Goal: Contribute content: Add original content to the website for others to see

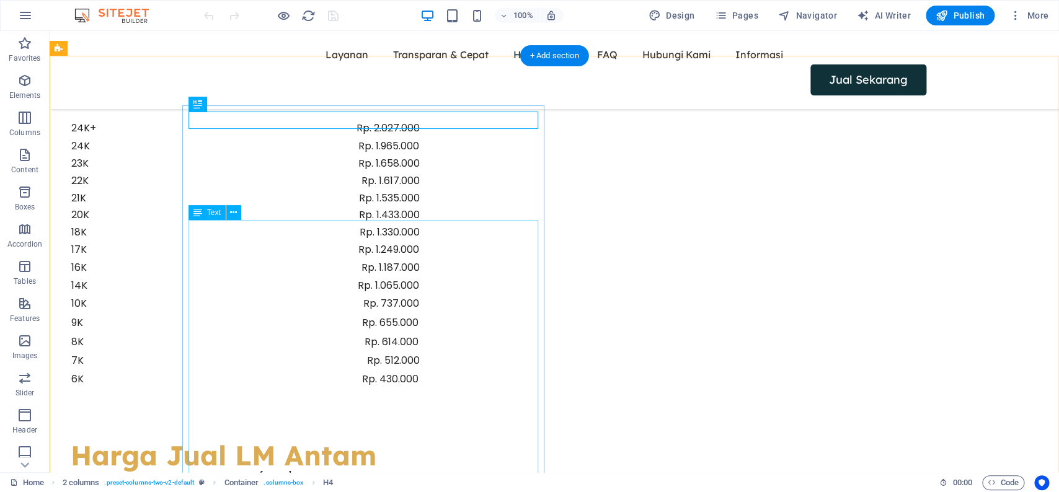
scroll to position [1452, 0]
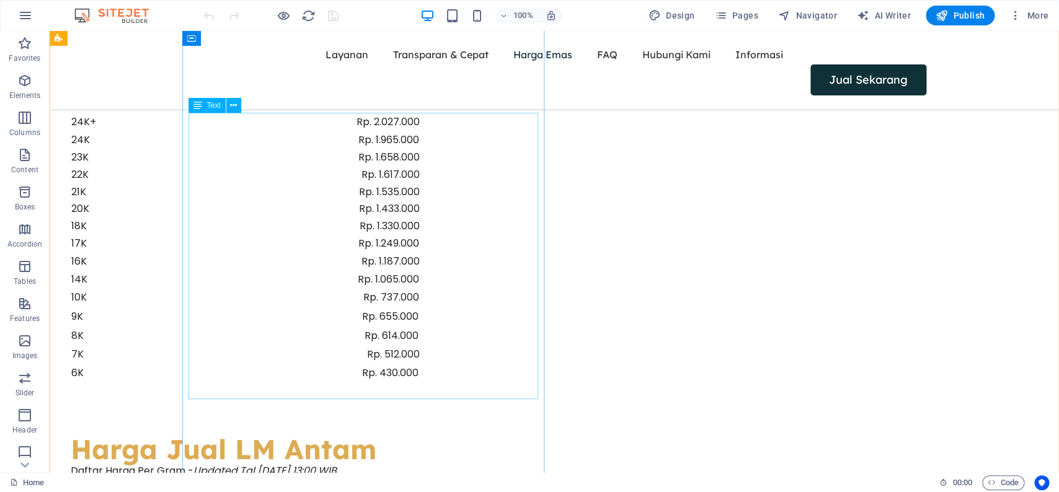
click at [420, 307] on div "24K+ Rp. 2.027.000 24K Rp. 1.965.000 23K Rp. 1.658.000 22K Rp. 1.617.000 21K Rp…" at bounding box center [246, 256] width 350 height 286
click at [420, 136] on div "24K+ Rp. 2.027.000 24K Rp. 1.965.000 23K Rp. 1.658.000 22K Rp. 1.617.000 21K Rp…" at bounding box center [246, 256] width 350 height 286
click at [420, 117] on div "24K+ Rp. 2.027.000 24K Rp. 1.965.000 23K Rp. 1.658.000 22K Rp. 1.617.000 21K Rp…" at bounding box center [246, 256] width 350 height 286
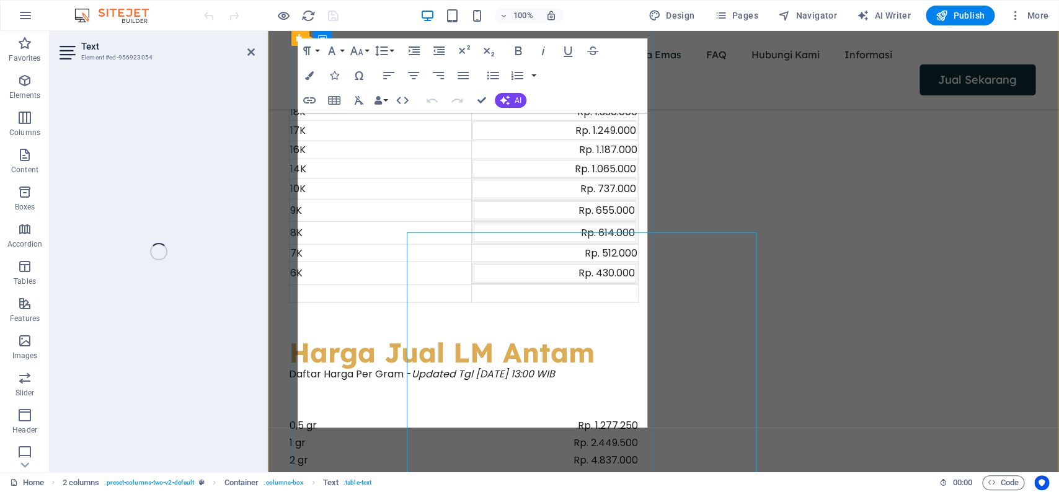
scroll to position [1332, 0]
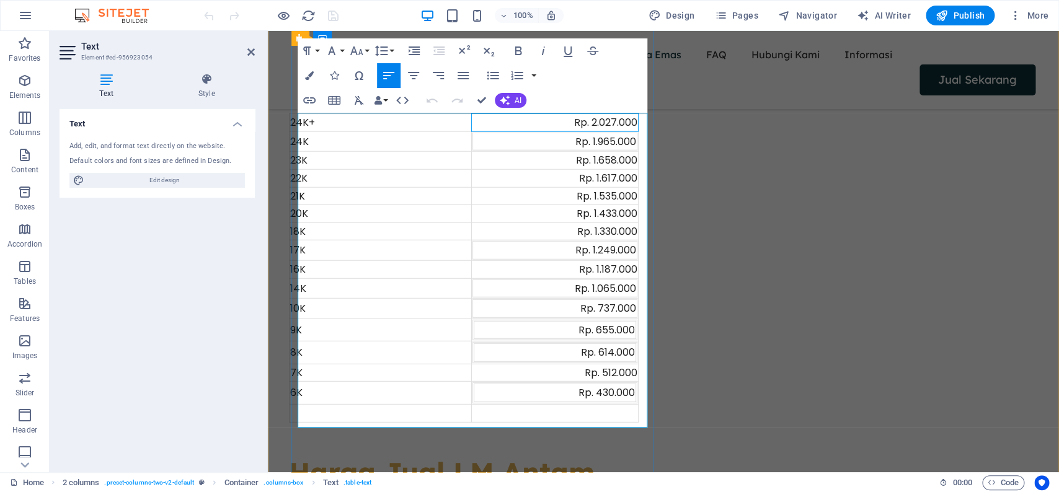
click at [624, 122] on div "Rp. 2.027.000" at bounding box center [554, 123] width 165 height 16
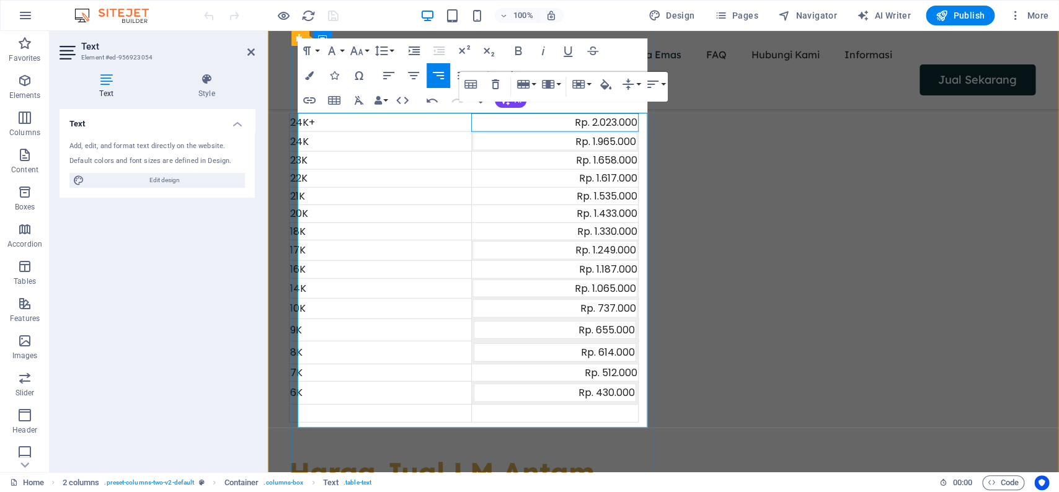
click at [614, 151] on td "Rp. 1.965.000" at bounding box center [555, 142] width 164 height 18
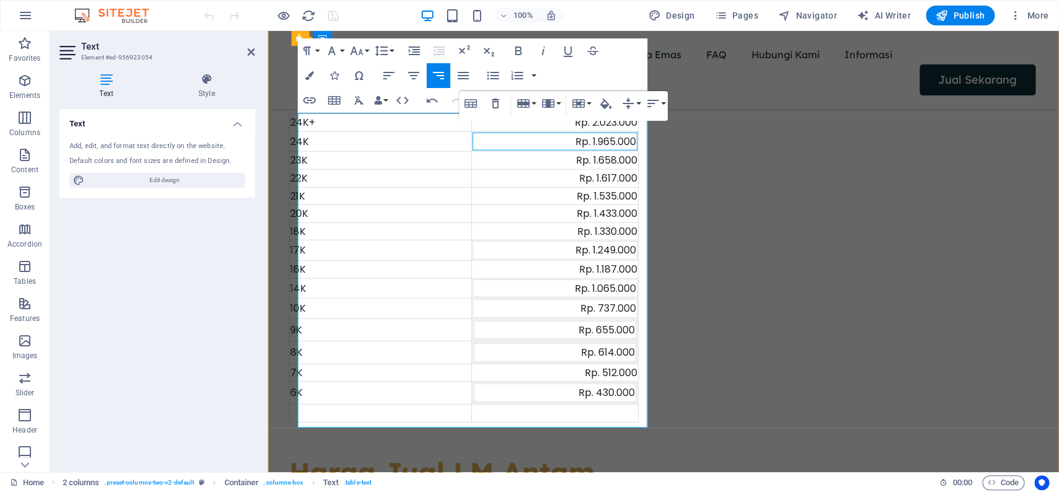
click at [619, 143] on div "Rp. 1.965.000" at bounding box center [555, 142] width 162 height 16
click at [622, 143] on div "Rp. 1.965.000" at bounding box center [555, 142] width 162 height 16
click at [621, 142] on div "Rp. 1.965.000" at bounding box center [555, 142] width 162 height 16
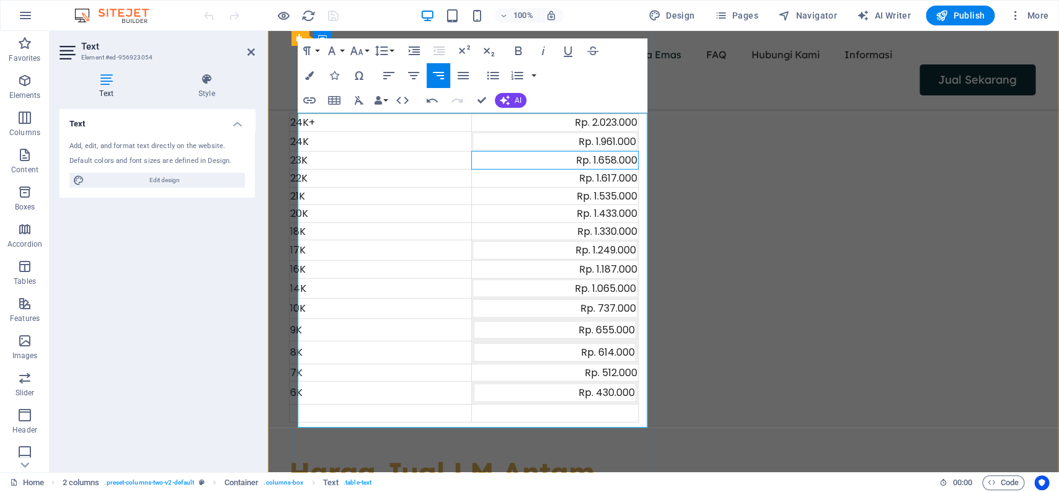
click at [619, 161] on div "Rp. 1.658.000" at bounding box center [554, 161] width 165 height 16
click at [626, 182] on div "Rp. 1.617.000" at bounding box center [554, 178] width 165 height 16
click at [625, 195] on div "Rp. 1.535.000" at bounding box center [554, 196] width 165 height 16
click at [620, 213] on div "Rp. 1.433.000" at bounding box center [554, 214] width 165 height 16
click at [624, 233] on div "Rp. 1.330.000" at bounding box center [554, 232] width 165 height 16
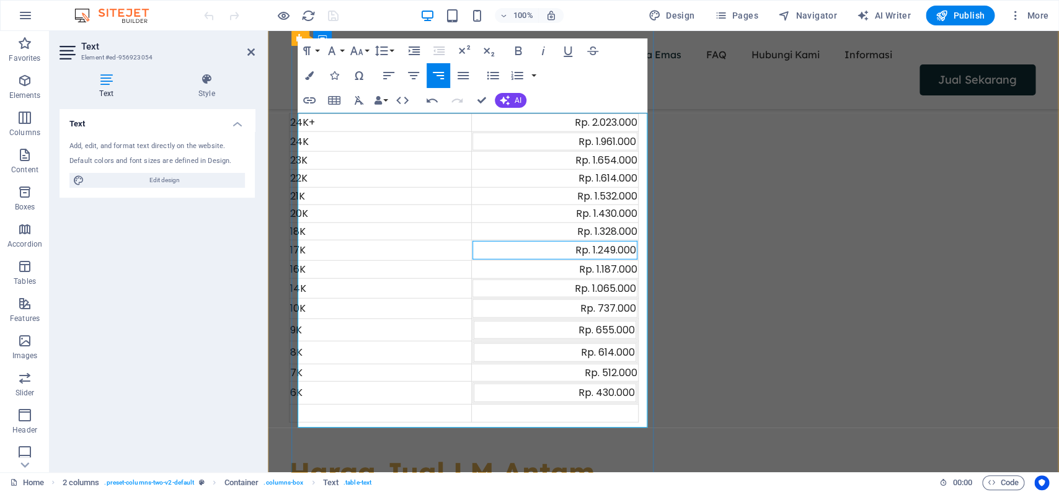
click at [626, 253] on div "Rp. 1.249.000" at bounding box center [555, 250] width 162 height 16
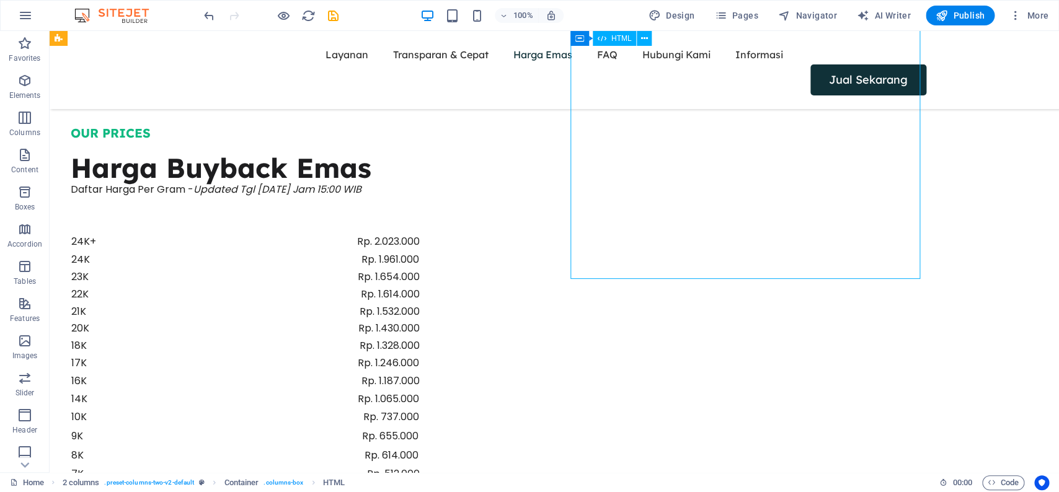
scroll to position [1452, 0]
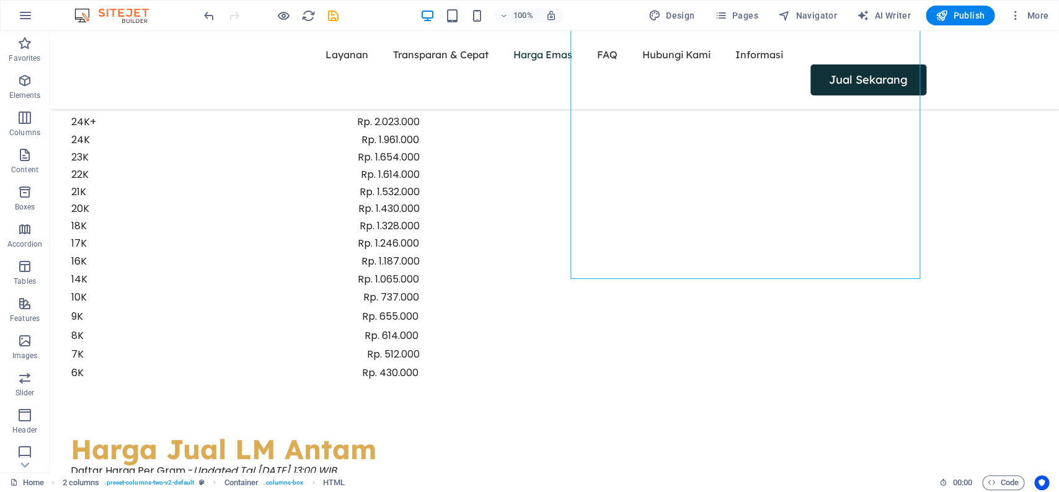
drag, startPoint x: 475, startPoint y: 270, endPoint x: 546, endPoint y: 301, distance: 76.9
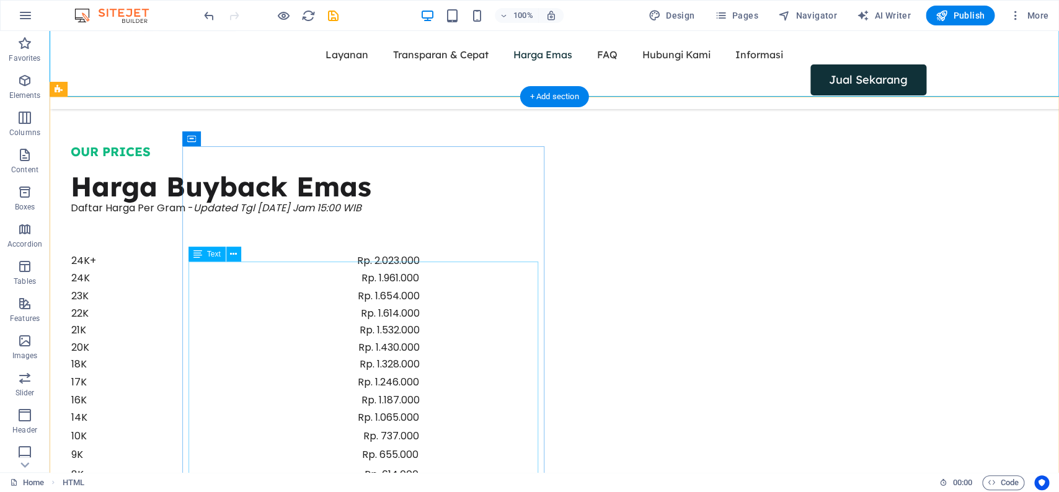
scroll to position [1593, 0]
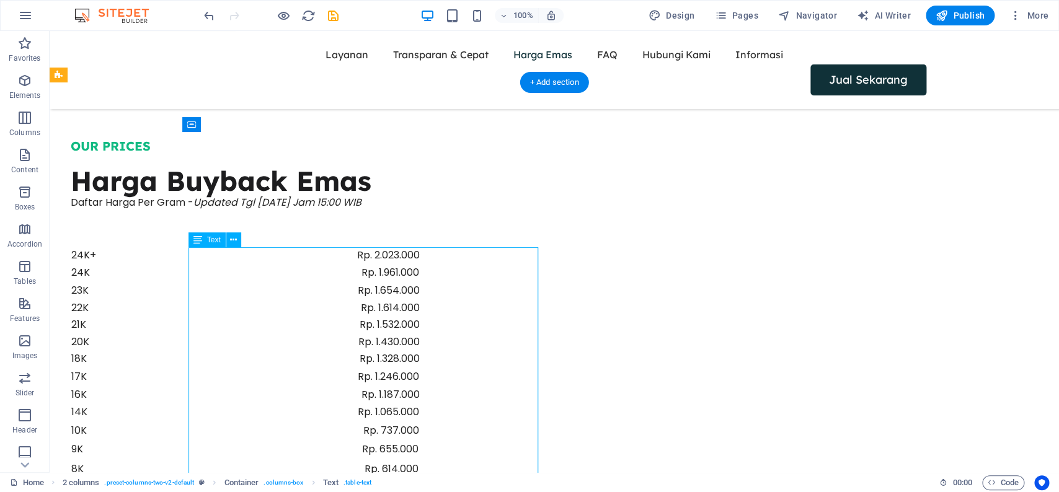
click at [420, 356] on div "24K+ Rp. 2.023.000 24K Rp. 1.961.000 23K Rp. 1.654.000 22K Rp. 1.614.000 21K Rp…" at bounding box center [246, 390] width 350 height 286
click at [420, 376] on div "24K+ Rp. 2.023.000 24K Rp. 1.961.000 23K Rp. 1.654.000 22K Rp. 1.614.000 21K Rp…" at bounding box center [246, 390] width 350 height 286
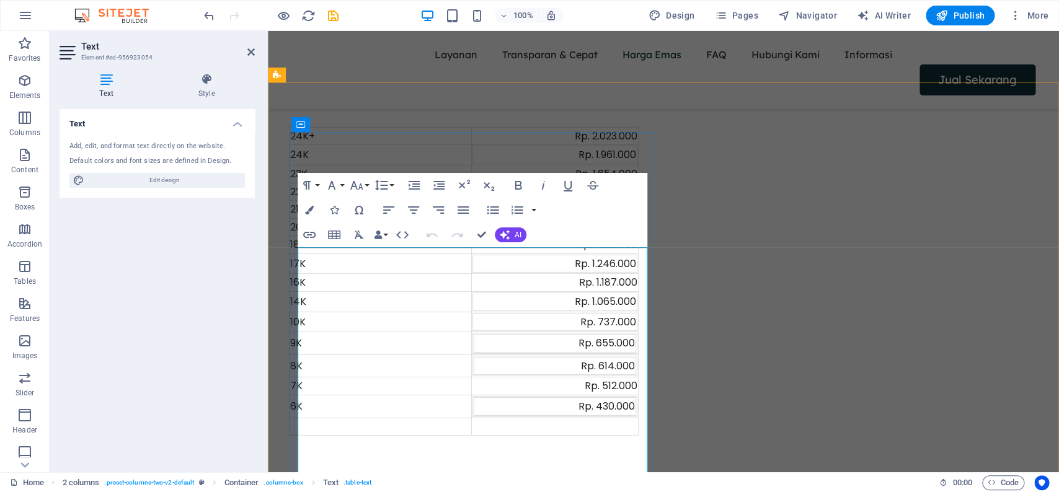
scroll to position [1472, 0]
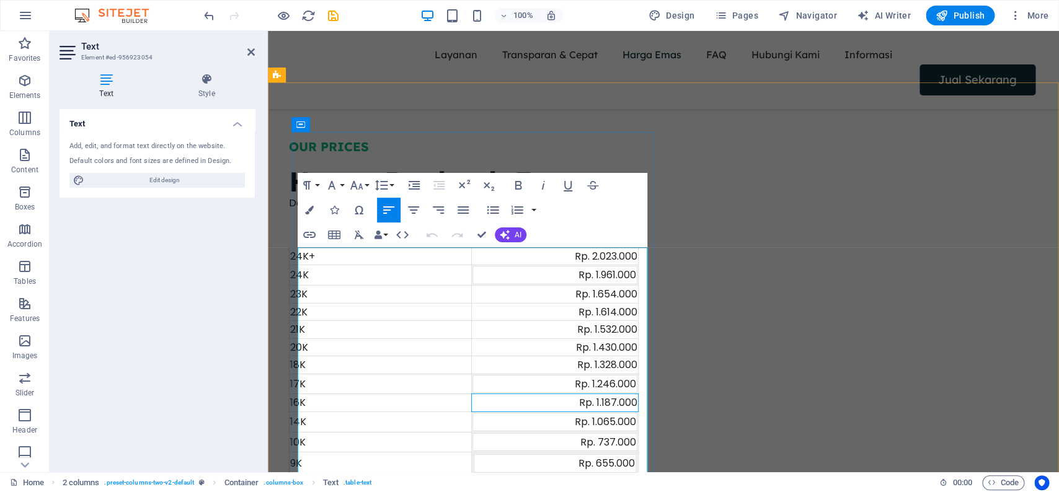
click at [622, 405] on div "Rp. 1.187.000" at bounding box center [554, 403] width 165 height 16
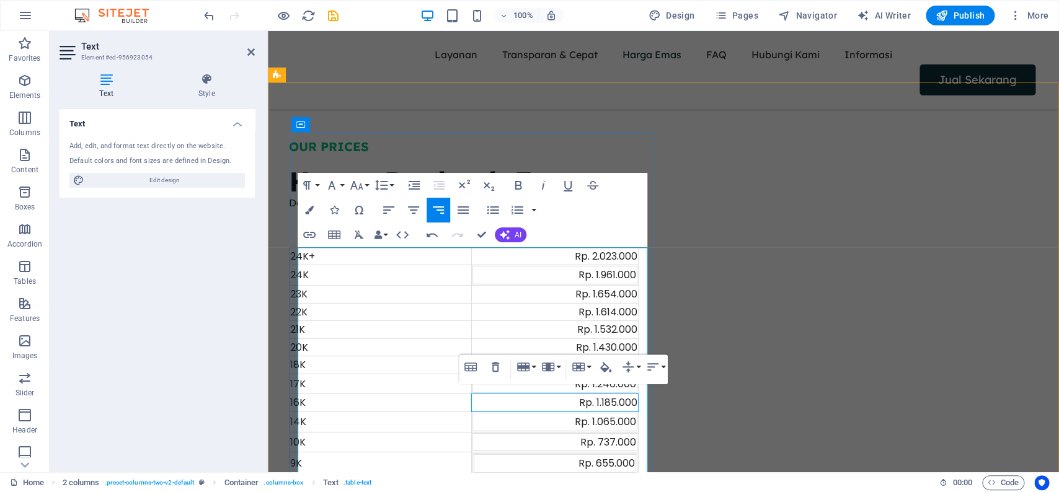
click at [622, 427] on div "Rp. 1.065.000" at bounding box center [555, 422] width 162 height 16
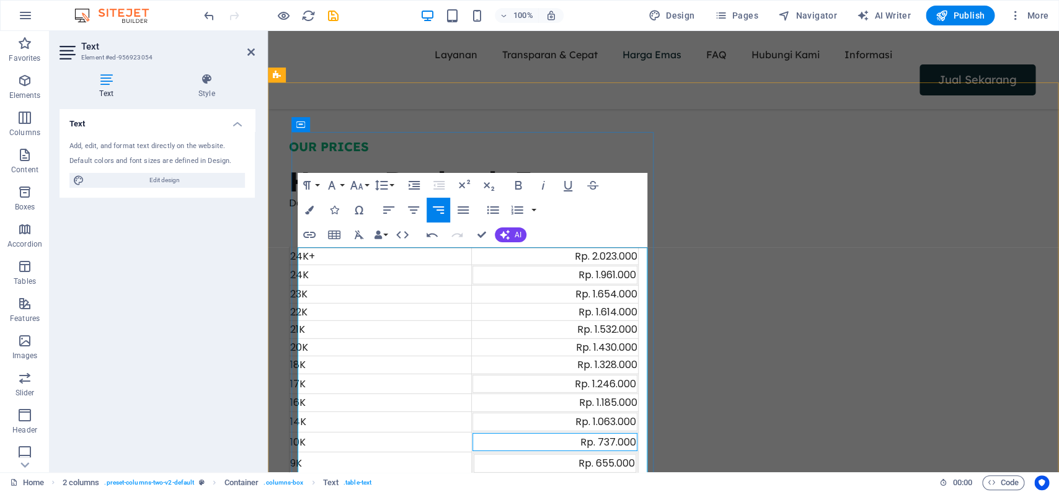
click at [623, 442] on div "Rp. 737.000" at bounding box center [555, 443] width 162 height 16
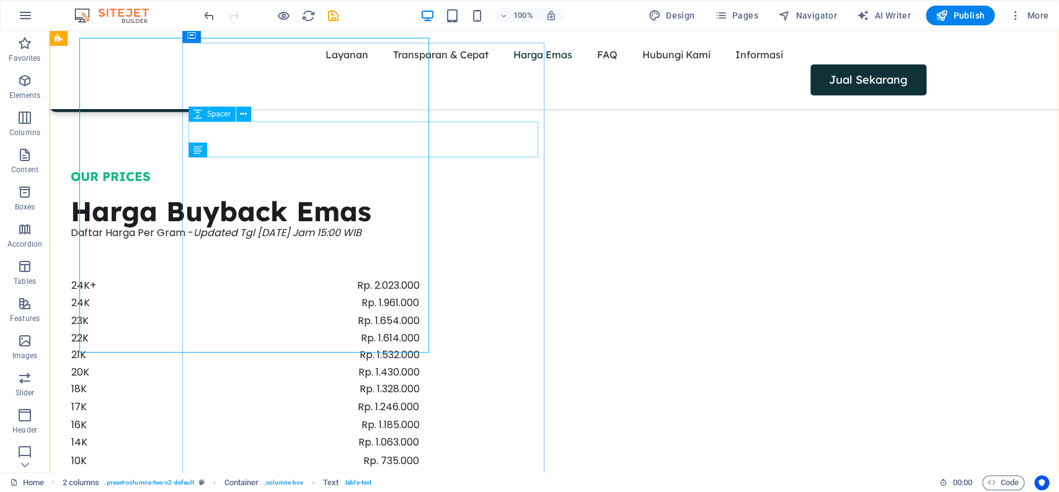
scroll to position [1682, 0]
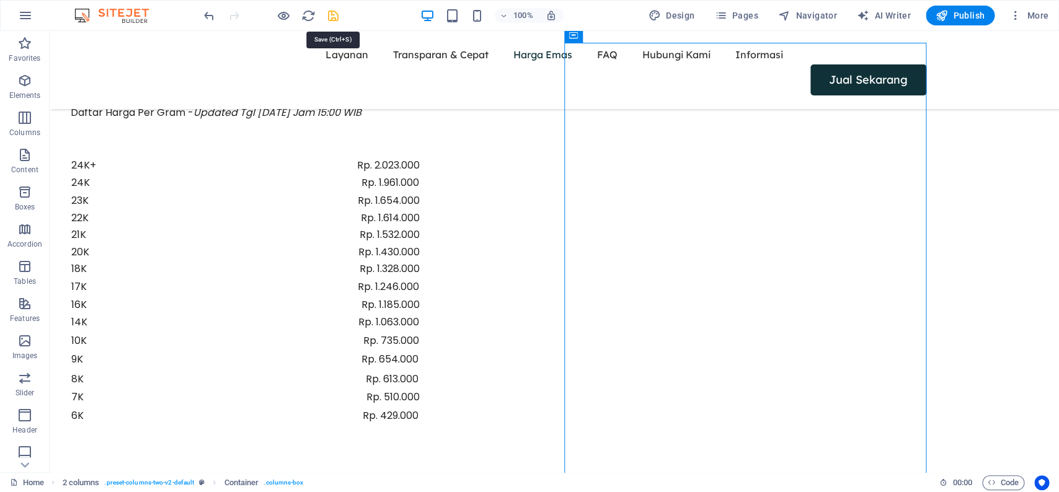
click at [337, 18] on icon "save" at bounding box center [333, 16] width 14 height 14
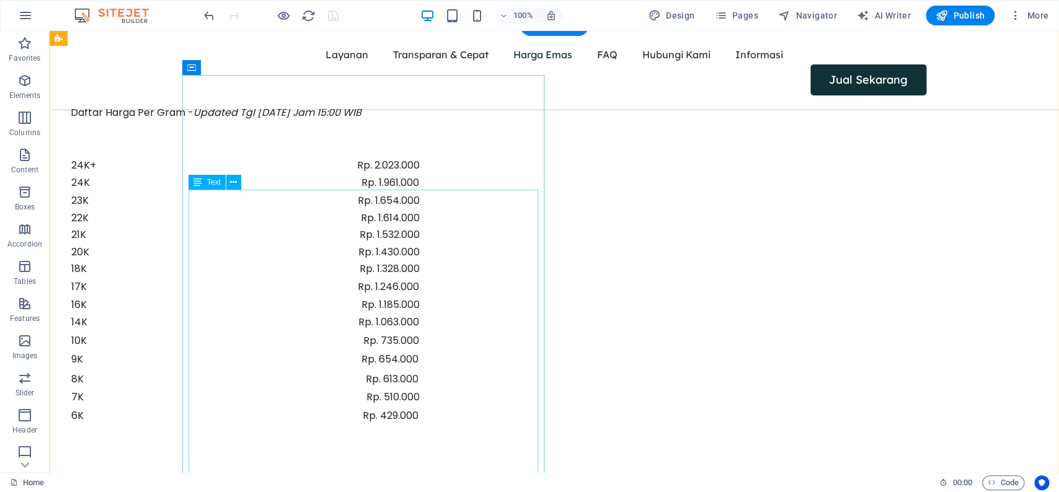
scroll to position [1647, 0]
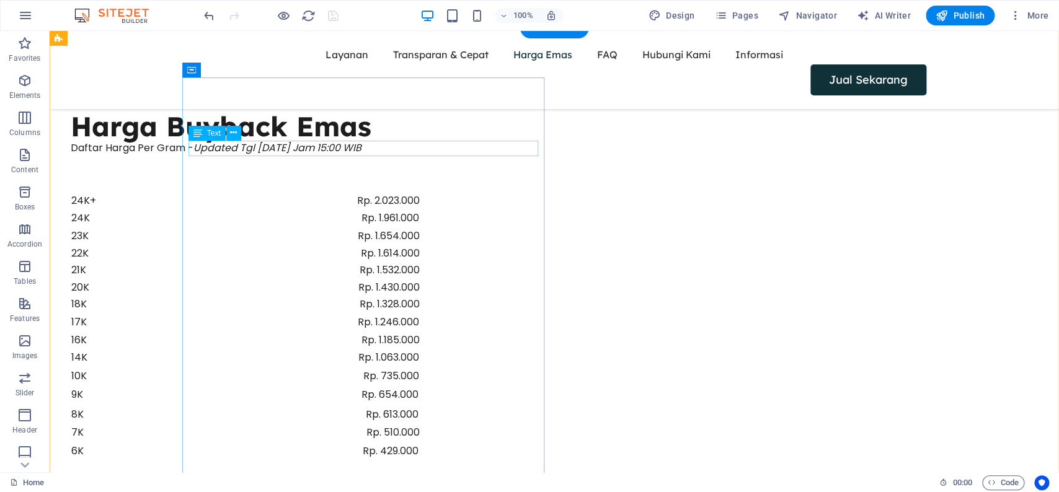
click at [420, 157] on div at bounding box center [246, 174] width 350 height 36
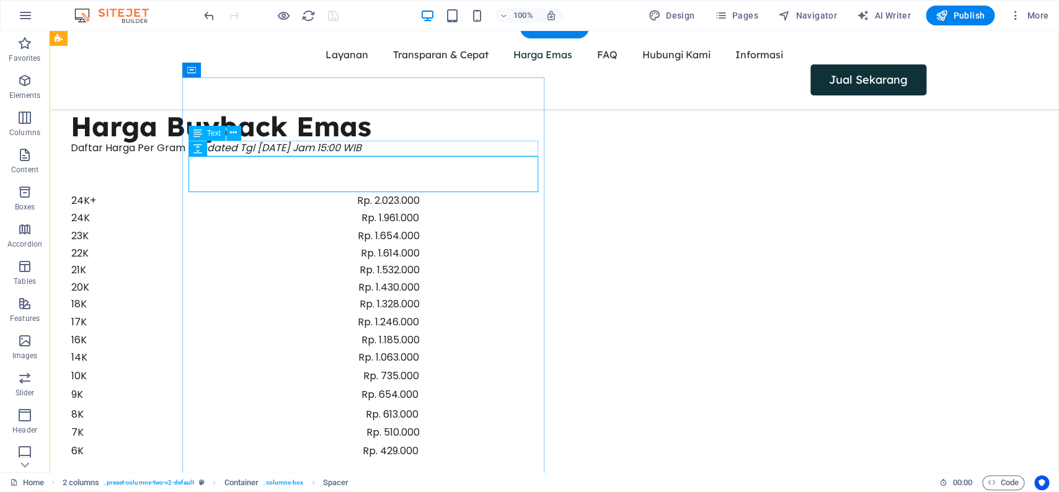
click at [404, 149] on div "Daftar Harga Per Gram - Updated Tgl 4 Oktober 2025 Jam 15:00 WIB" at bounding box center [246, 148] width 350 height 16
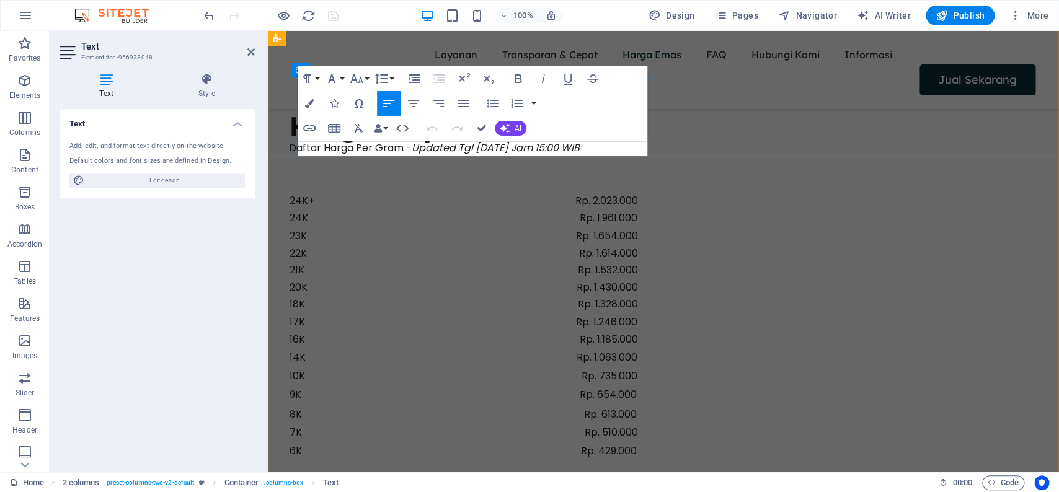
click at [492, 151] on em "Updated Tgl 4 Oktober 2025 Jam 15:00 WIB" at bounding box center [496, 148] width 168 height 14
click at [580, 149] on em "Updated Tgl 5 Oktober 2025 Jam 15:00 WIB" at bounding box center [496, 148] width 168 height 14
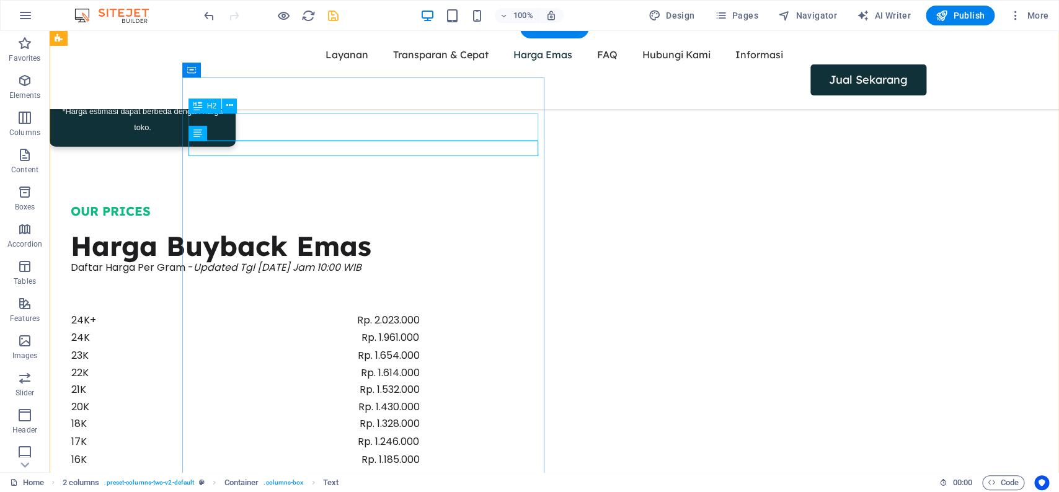
scroll to position [1647, 0]
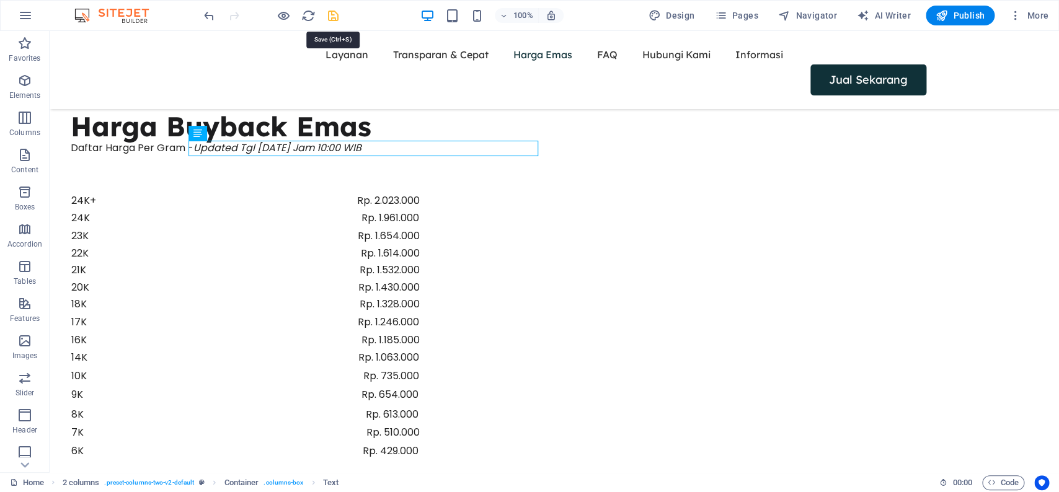
click at [332, 17] on icon "save" at bounding box center [333, 16] width 14 height 14
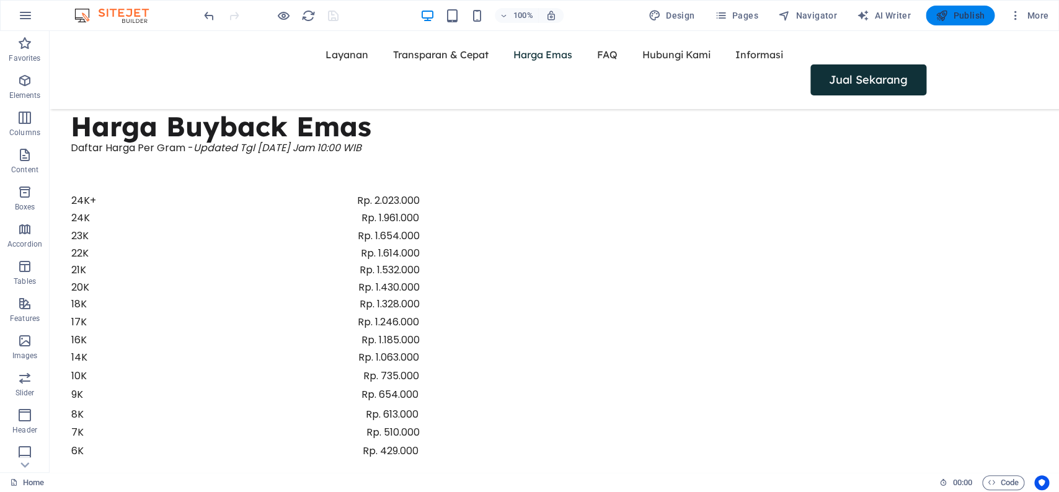
click at [962, 16] on span "Publish" at bounding box center [959, 15] width 49 height 12
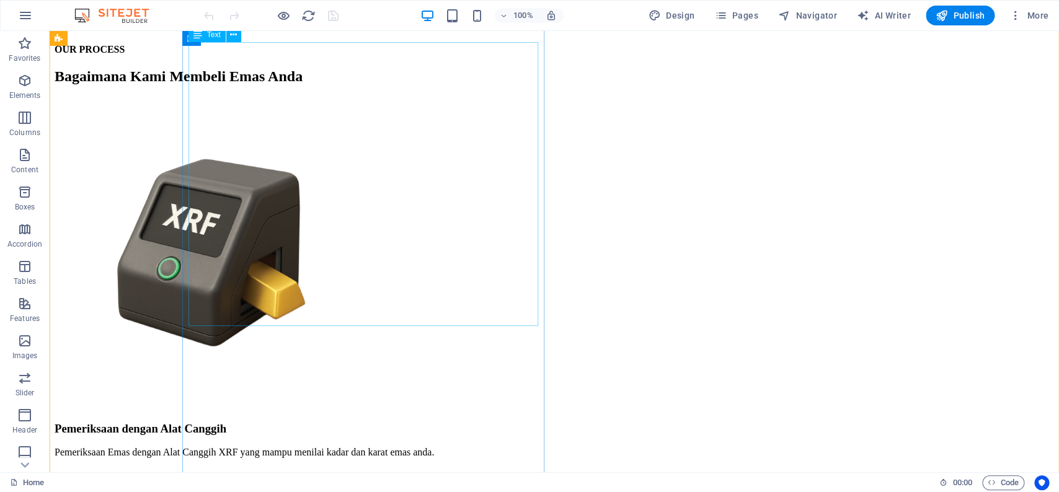
scroll to position [2179, 0]
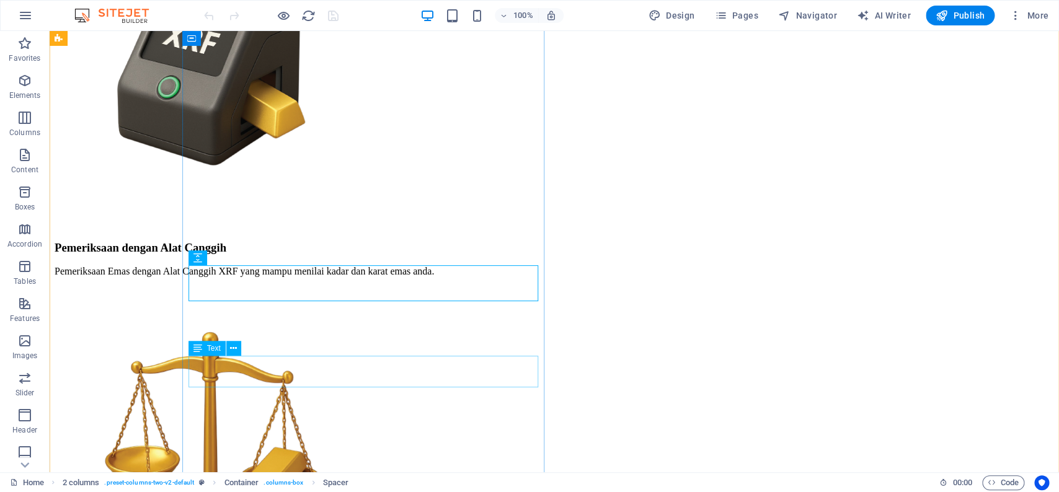
scroll to position [2240, 0]
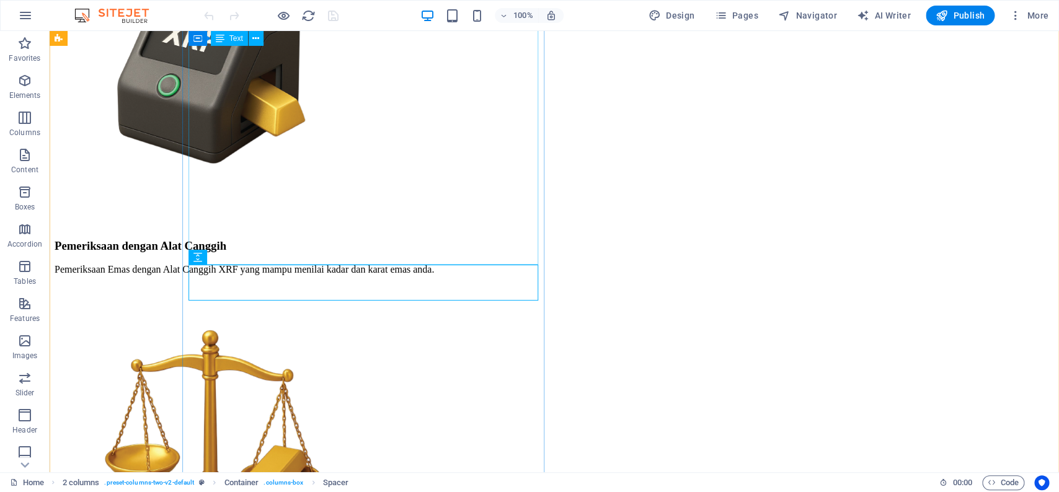
click at [245, 258] on icon at bounding box center [243, 256] width 7 height 13
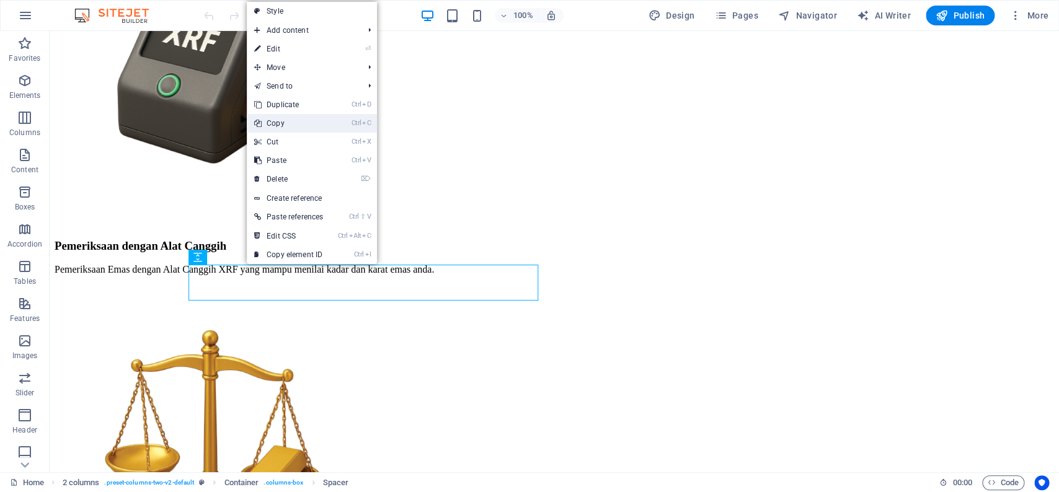
click at [309, 122] on link "Ctrl C Copy" at bounding box center [289, 123] width 84 height 19
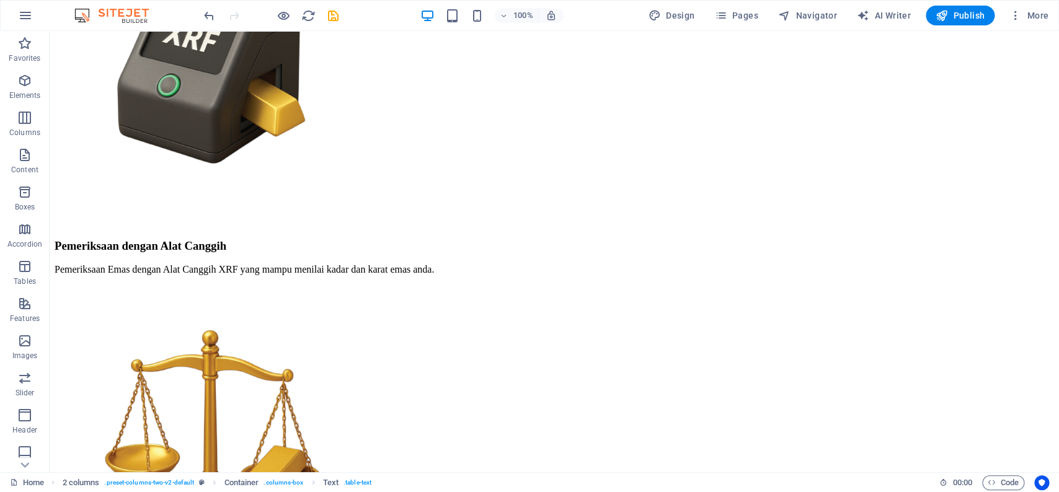
drag, startPoint x: 241, startPoint y: 348, endPoint x: 242, endPoint y: 322, distance: 26.0
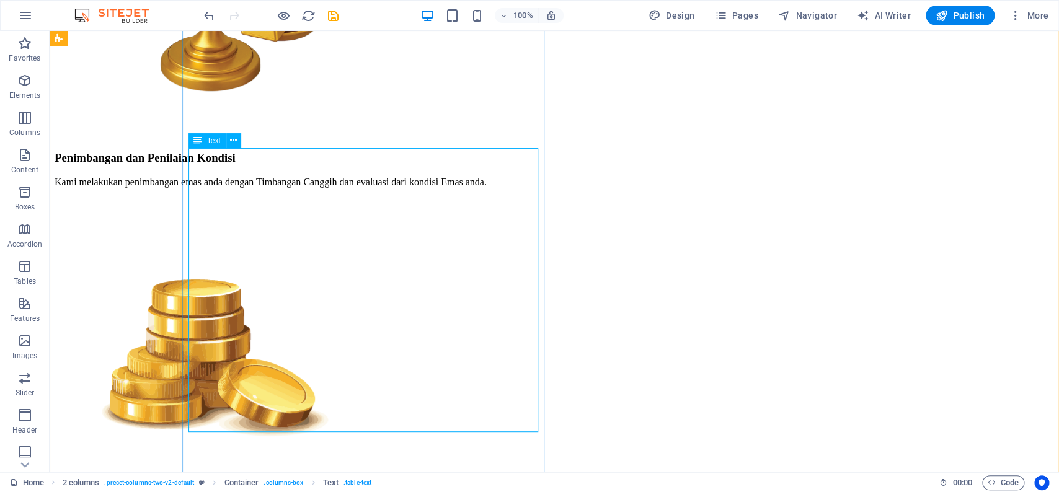
scroll to position [2431, 0]
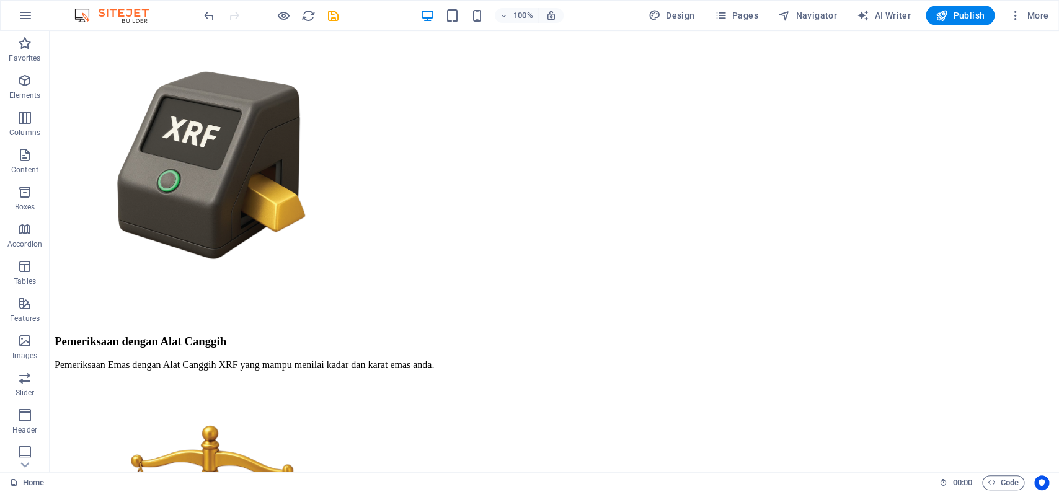
scroll to position [1860, 0]
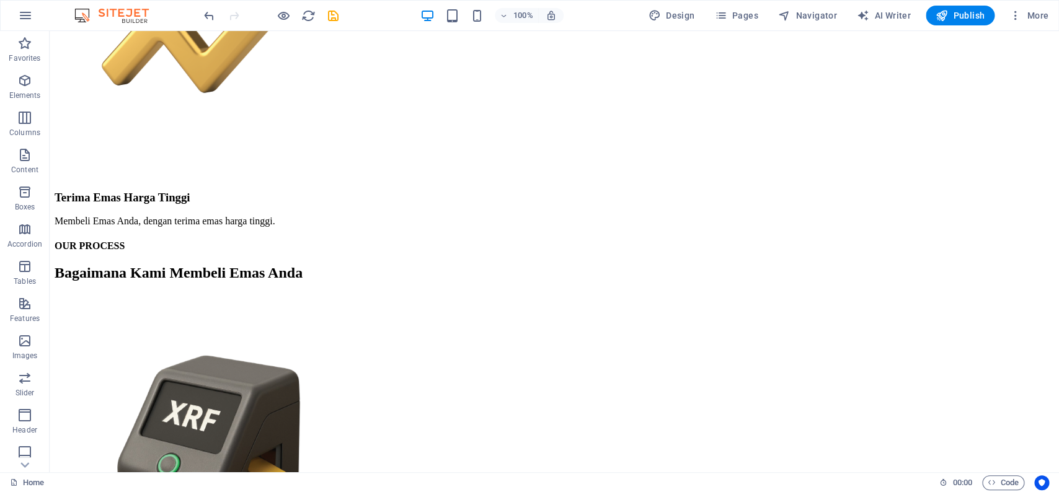
drag, startPoint x: 254, startPoint y: 346, endPoint x: 236, endPoint y: 285, distance: 63.4
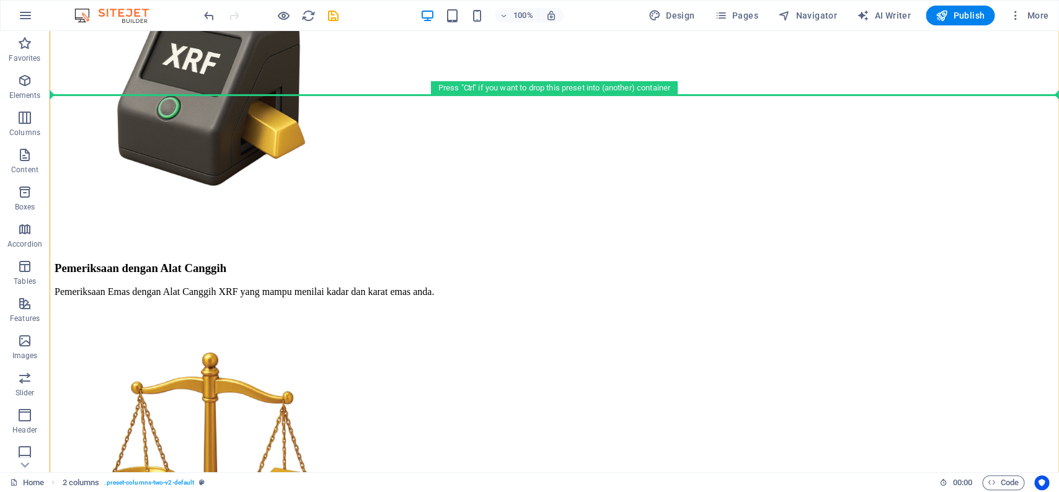
scroll to position [2206, 0]
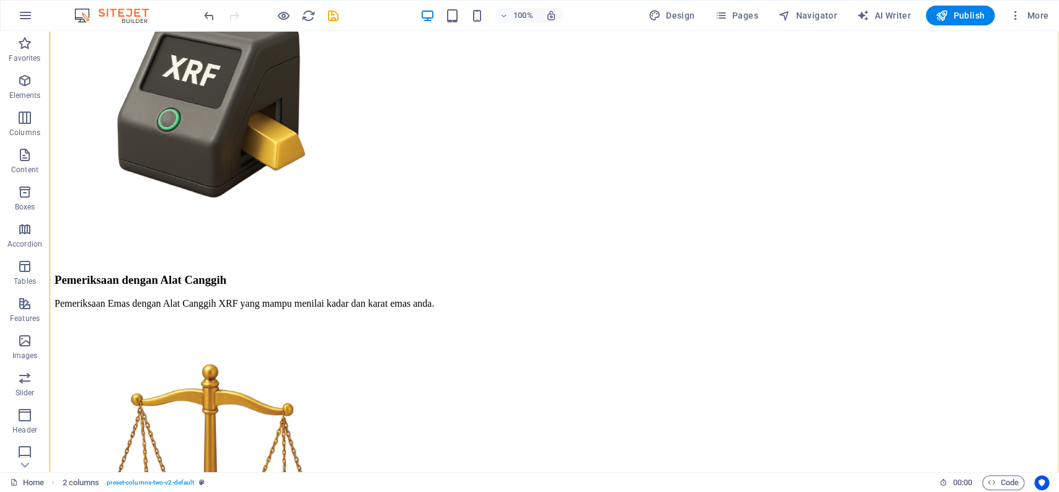
drag, startPoint x: 266, startPoint y: 347, endPoint x: 347, endPoint y: 198, distance: 169.5
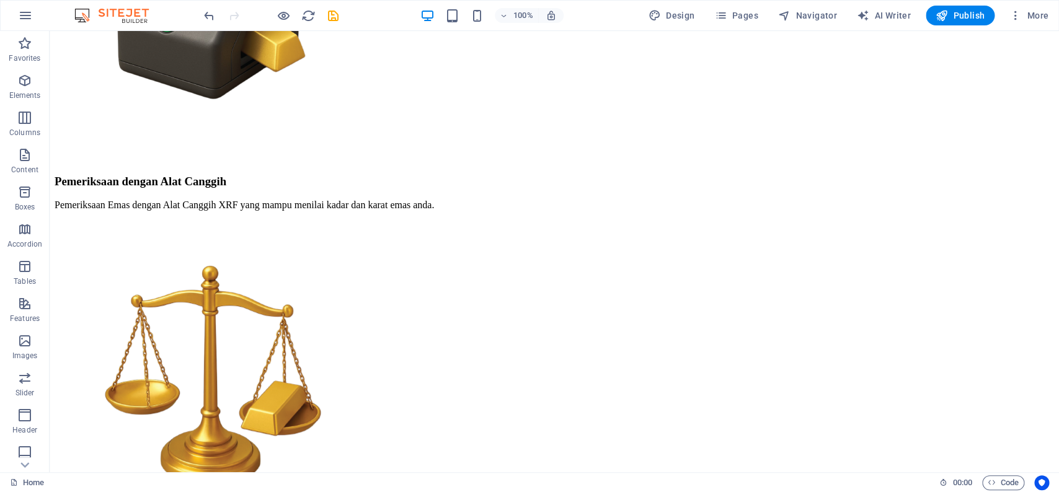
scroll to position [2268, 0]
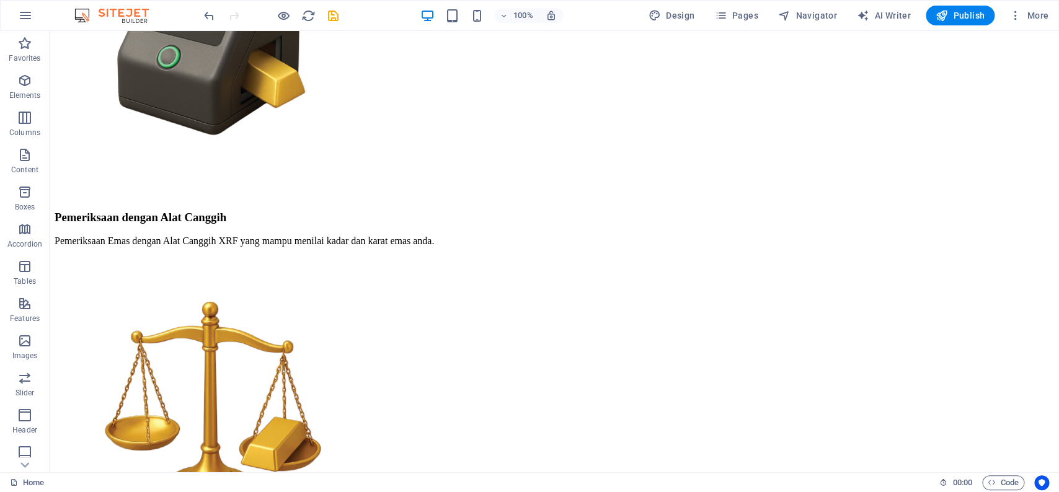
drag, startPoint x: 267, startPoint y: 291, endPoint x: 276, endPoint y: 159, distance: 132.9
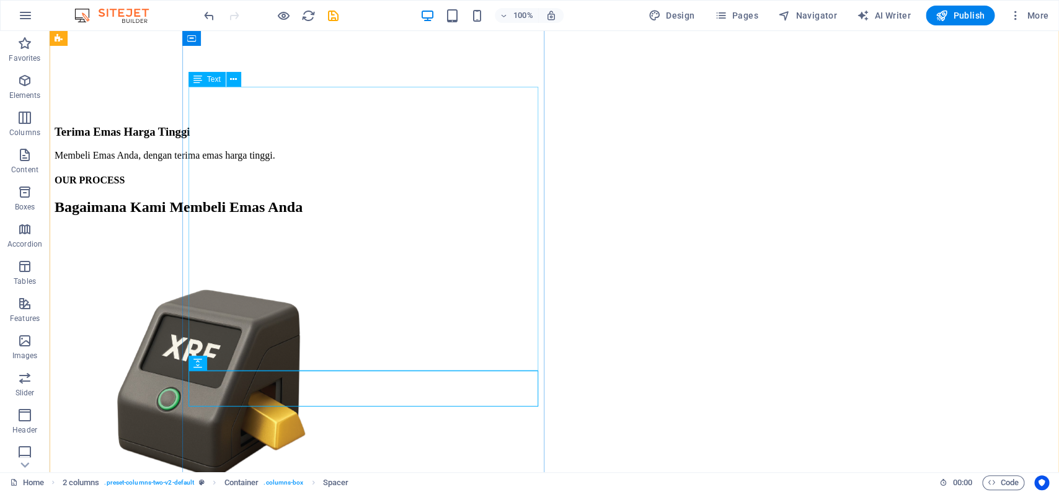
scroll to position [2039, 0]
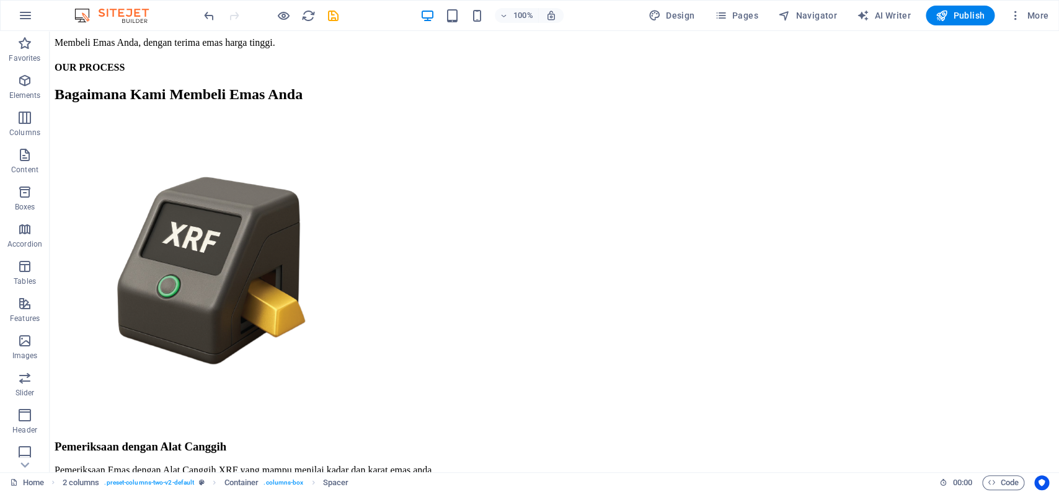
drag, startPoint x: 250, startPoint y: 397, endPoint x: 221, endPoint y: 139, distance: 259.6
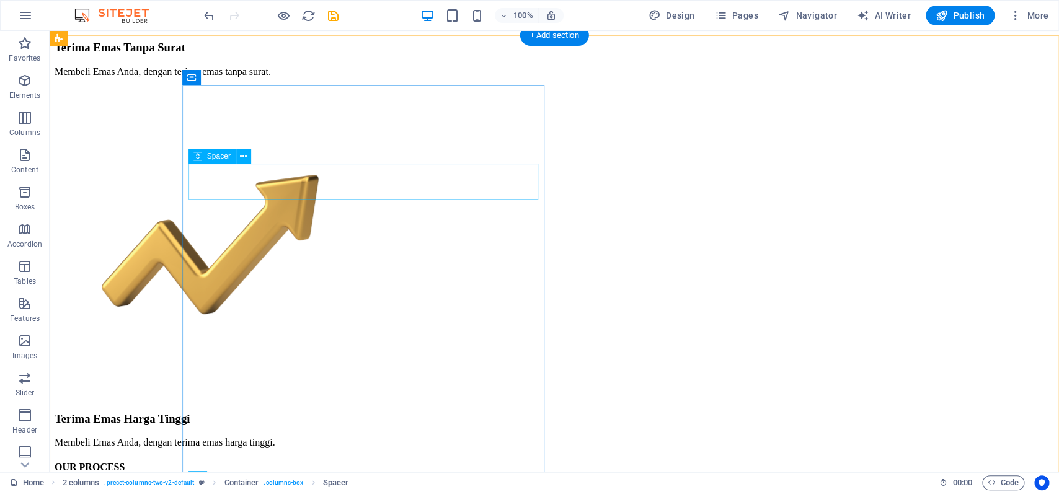
scroll to position [1638, 0]
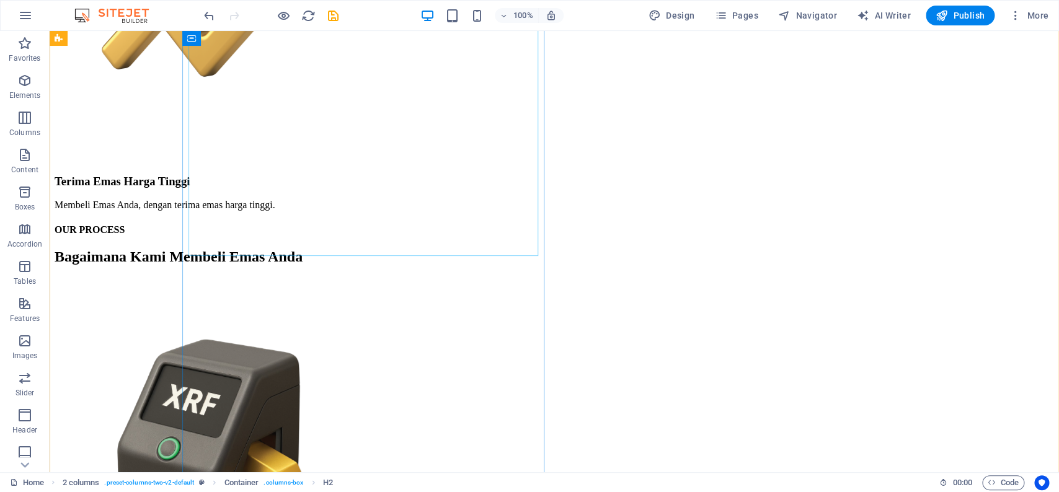
scroll to position [1881, 0]
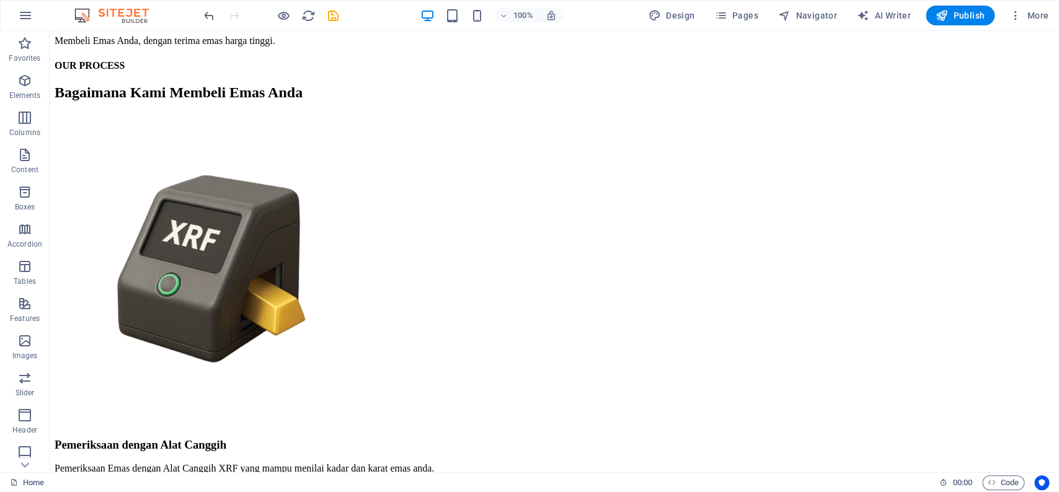
scroll to position [2014, 0]
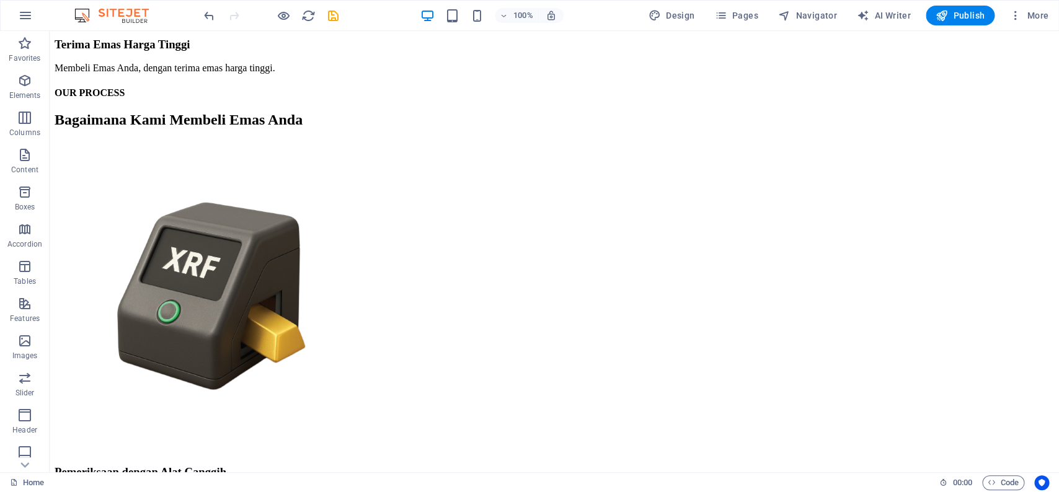
drag, startPoint x: 316, startPoint y: 247, endPoint x: 310, endPoint y: 164, distance: 83.3
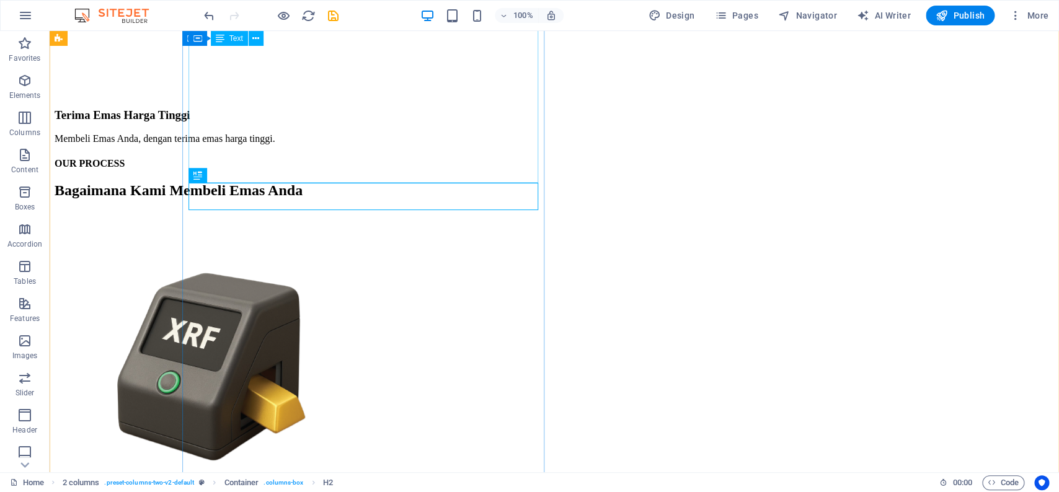
scroll to position [1942, 0]
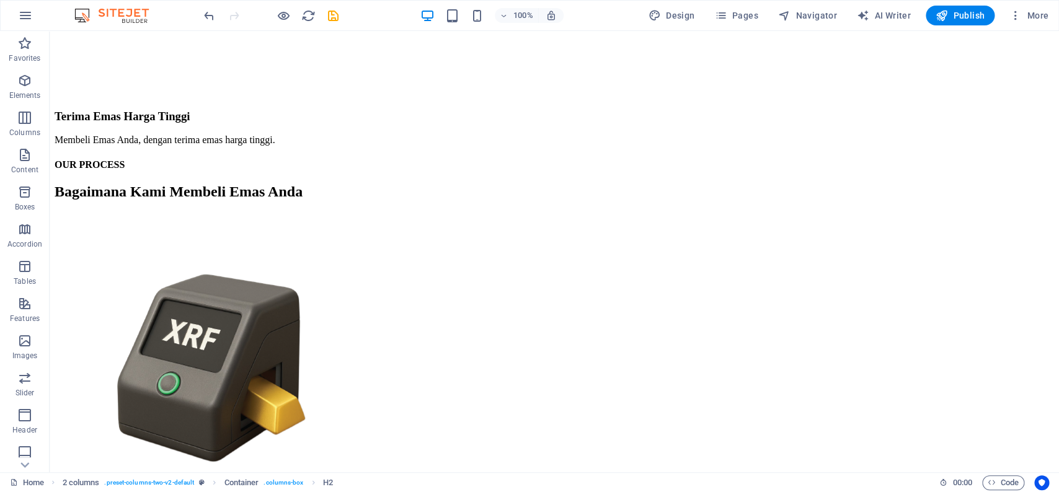
drag, startPoint x: 264, startPoint y: 210, endPoint x: 213, endPoint y: 237, distance: 58.0
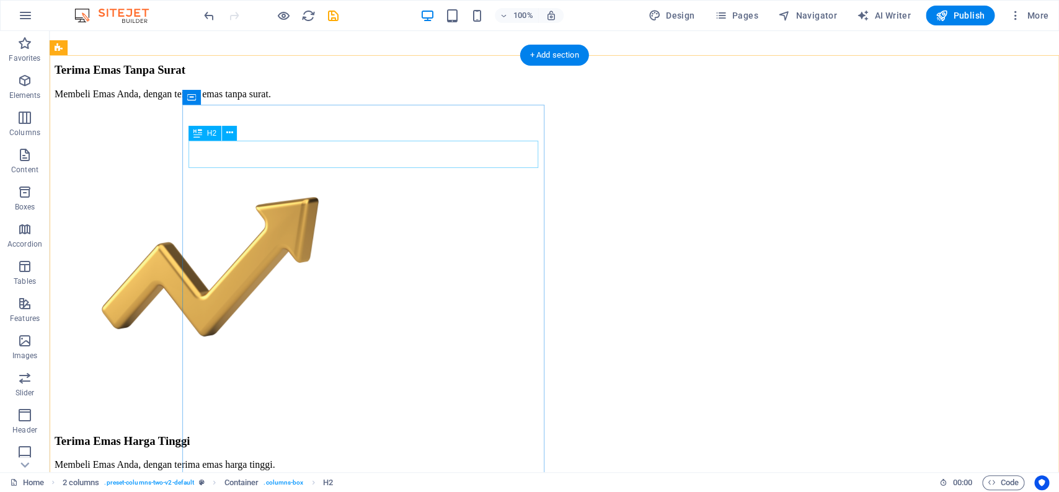
scroll to position [1614, 0]
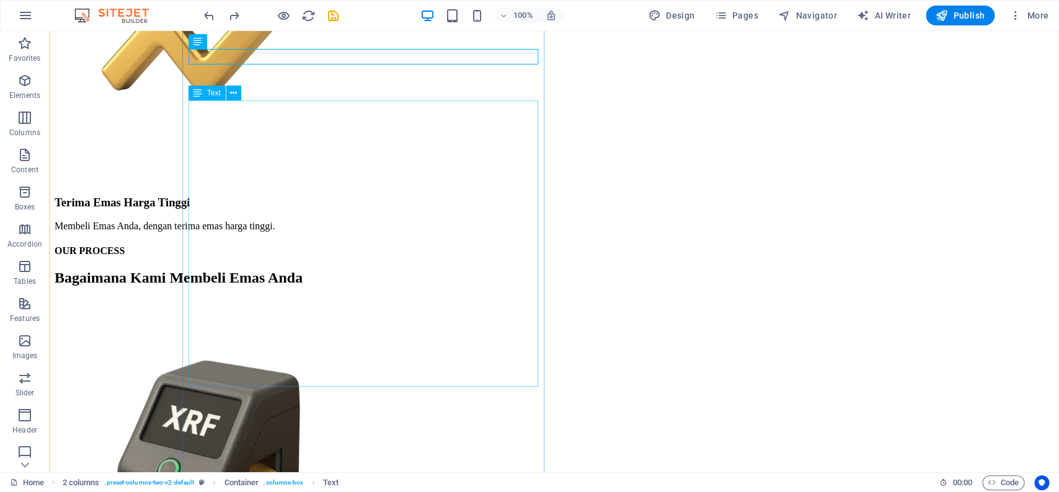
scroll to position [1866, 0]
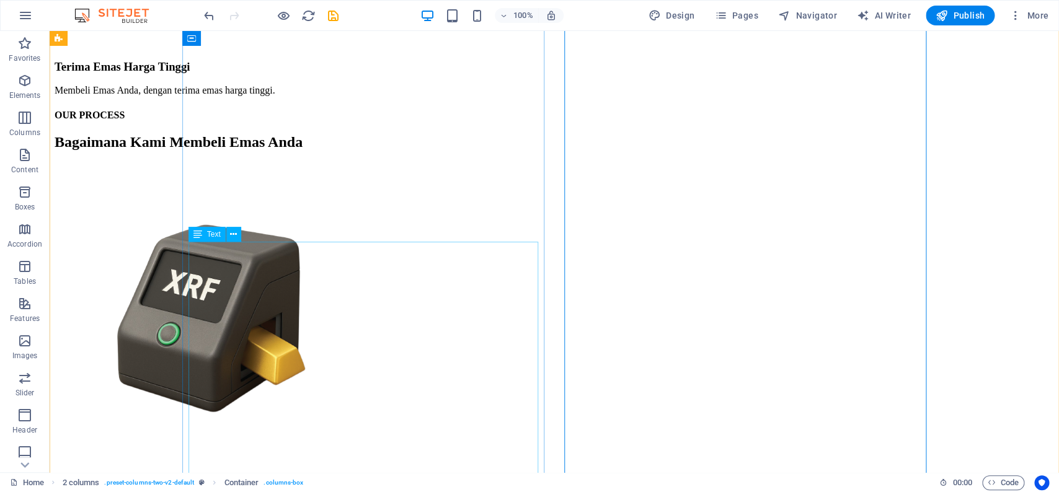
scroll to position [1992, 0]
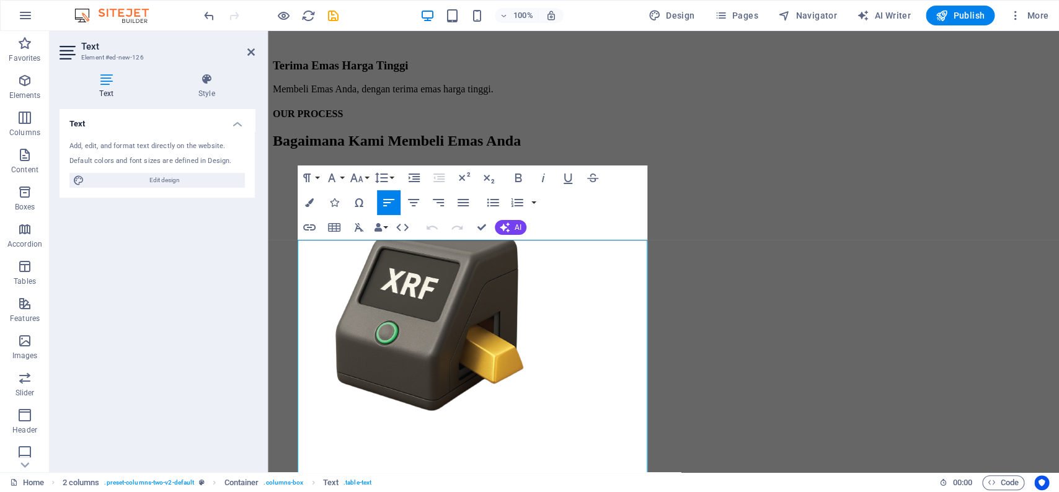
scroll to position [1873, 0]
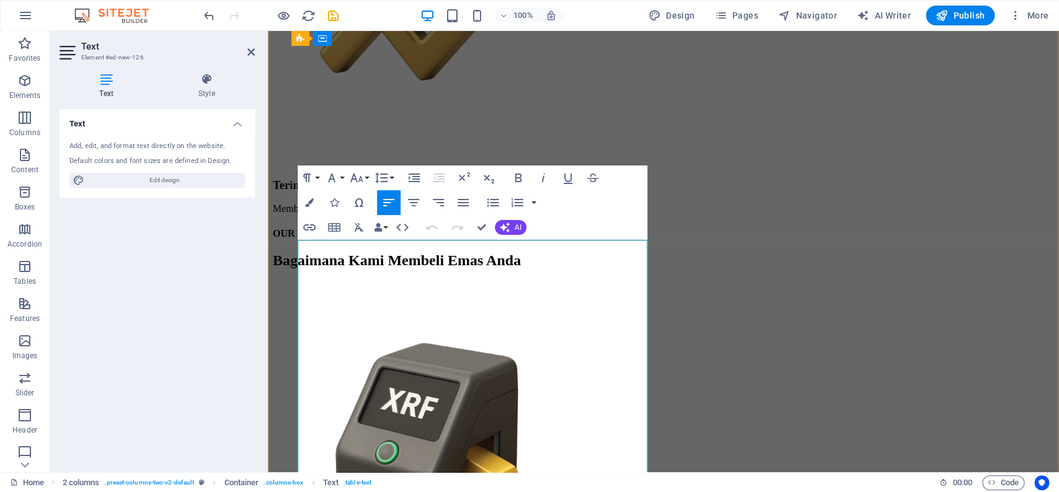
drag, startPoint x: 342, startPoint y: 304, endPoint x: 286, endPoint y: 307, distance: 55.9
drag, startPoint x: 324, startPoint y: 324, endPoint x: 281, endPoint y: 322, distance: 42.8
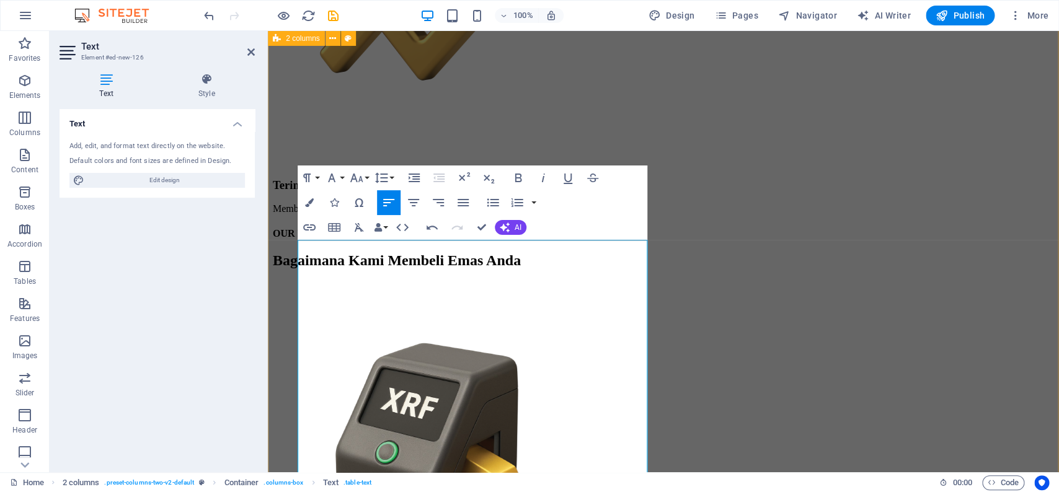
drag, startPoint x: 343, startPoint y: 342, endPoint x: 270, endPoint y: 344, distance: 73.2
drag, startPoint x: 335, startPoint y: 363, endPoint x: 269, endPoint y: 357, distance: 66.6
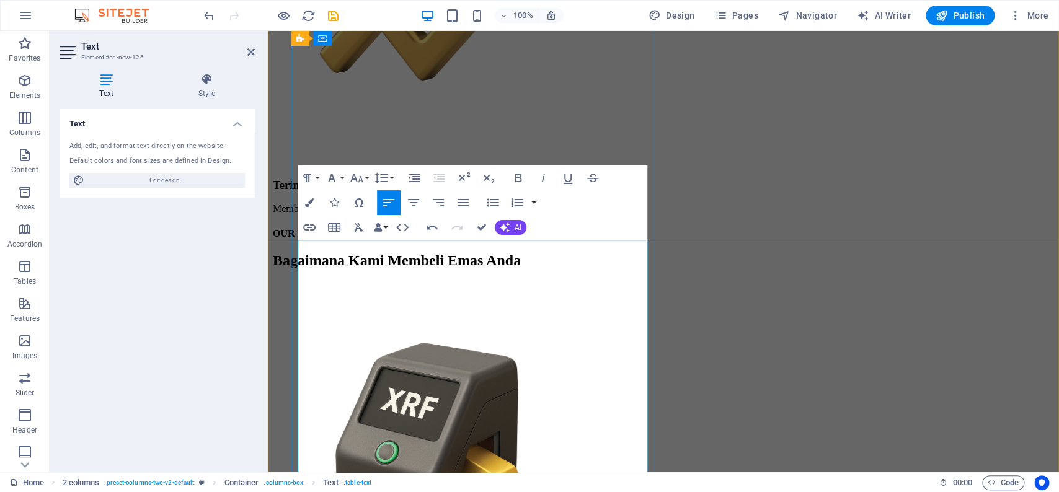
drag, startPoint x: 388, startPoint y: 443, endPoint x: 285, endPoint y: 443, distance: 103.5
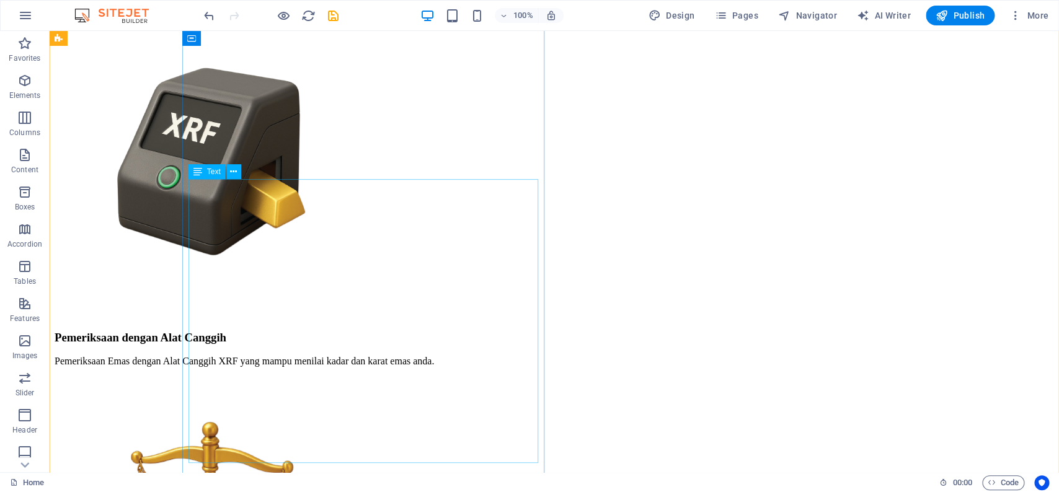
scroll to position [1966, 0]
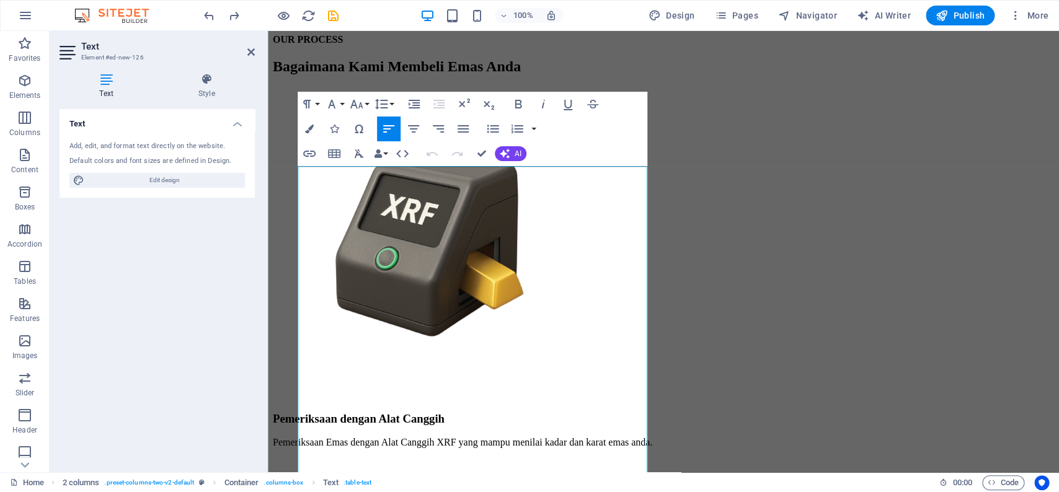
scroll to position [1947, 0]
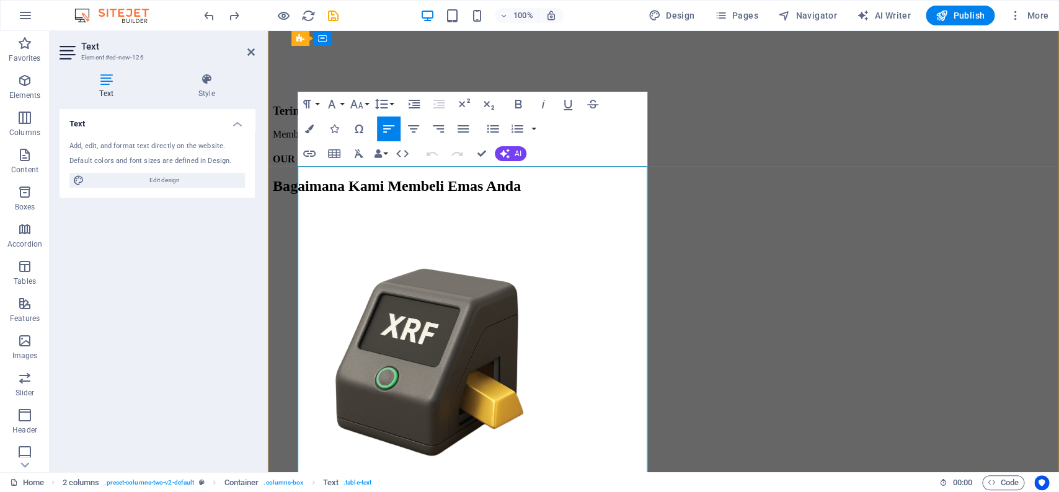
drag, startPoint x: 567, startPoint y: 342, endPoint x: 643, endPoint y: 341, distance: 76.3
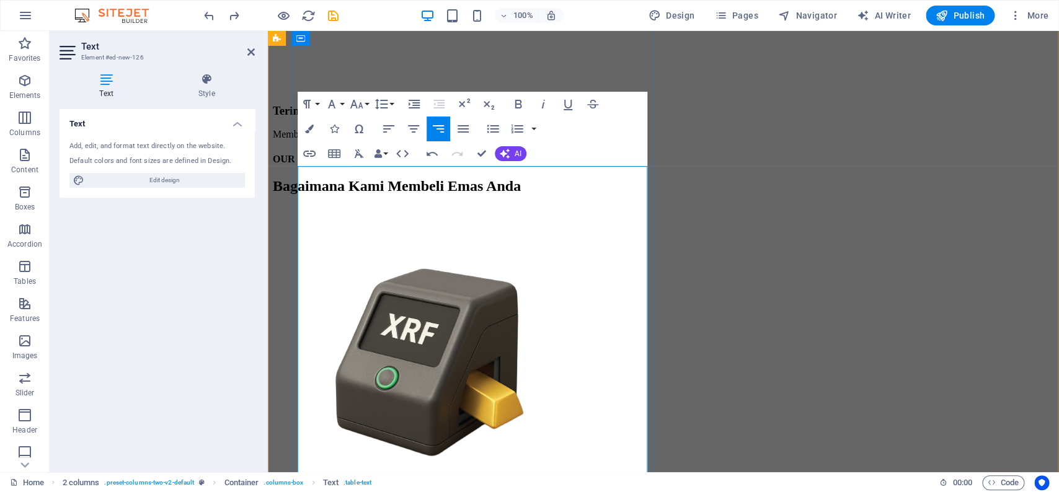
drag, startPoint x: 591, startPoint y: 342, endPoint x: 645, endPoint y: 340, distance: 53.3
drag, startPoint x: 569, startPoint y: 363, endPoint x: 651, endPoint y: 365, distance: 81.9
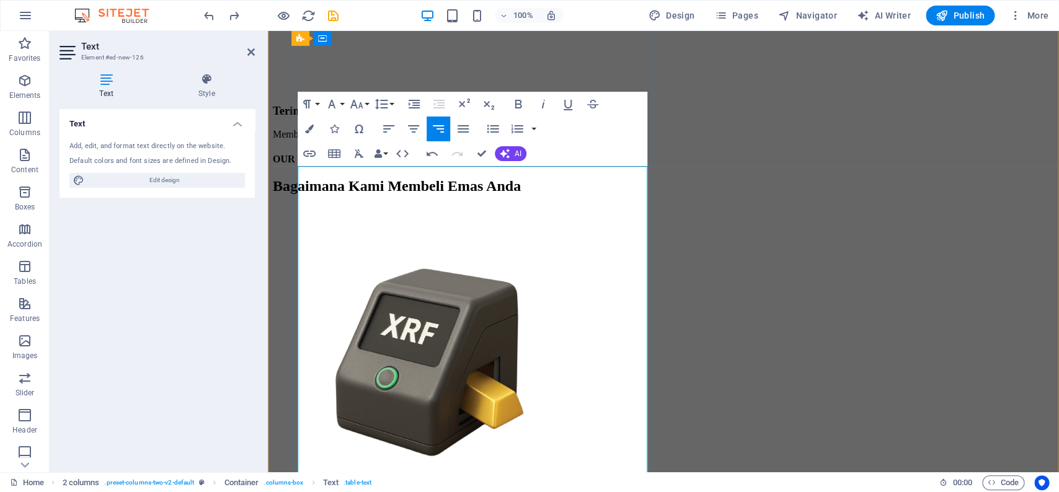
drag, startPoint x: 564, startPoint y: 385, endPoint x: 660, endPoint y: 378, distance: 96.4
drag, startPoint x: 560, startPoint y: 410, endPoint x: 650, endPoint y: 409, distance: 89.3
drag, startPoint x: 560, startPoint y: 431, endPoint x: 647, endPoint y: 430, distance: 86.8
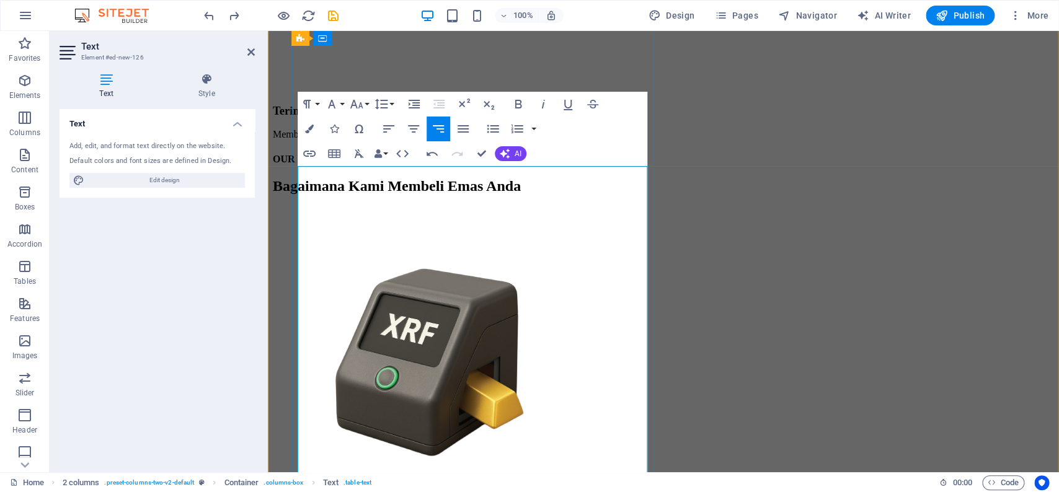
drag, startPoint x: 592, startPoint y: 326, endPoint x: 668, endPoint y: 329, distance: 76.3
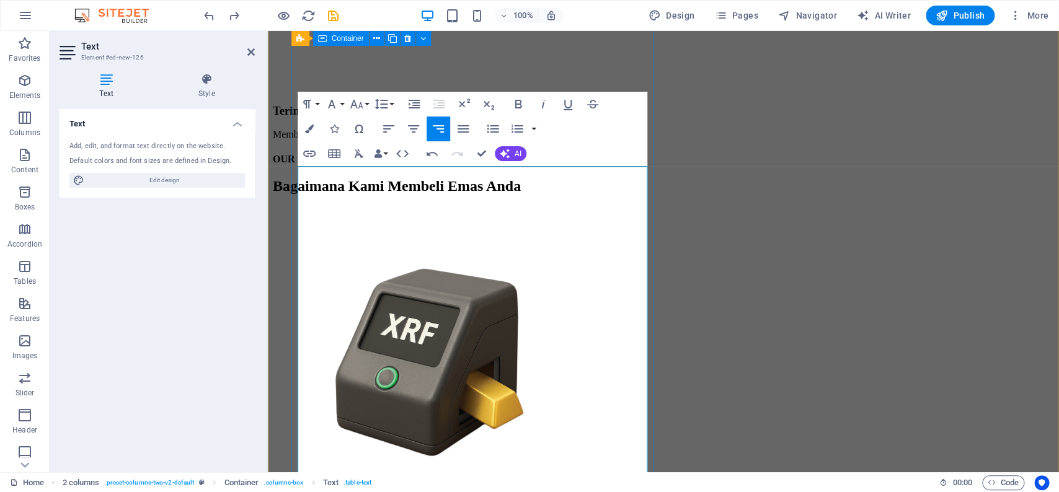
drag, startPoint x: 597, startPoint y: 306, endPoint x: 653, endPoint y: 304, distance: 55.8
drag, startPoint x: 599, startPoint y: 285, endPoint x: 655, endPoint y: 284, distance: 55.8
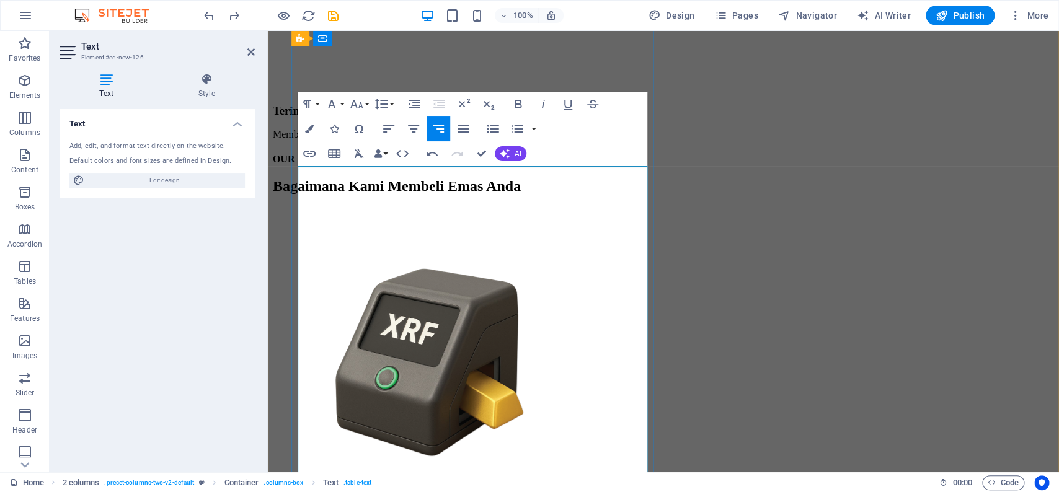
drag, startPoint x: 602, startPoint y: 266, endPoint x: 666, endPoint y: 263, distance: 63.9
drag, startPoint x: 603, startPoint y: 249, endPoint x: 666, endPoint y: 252, distance: 62.7
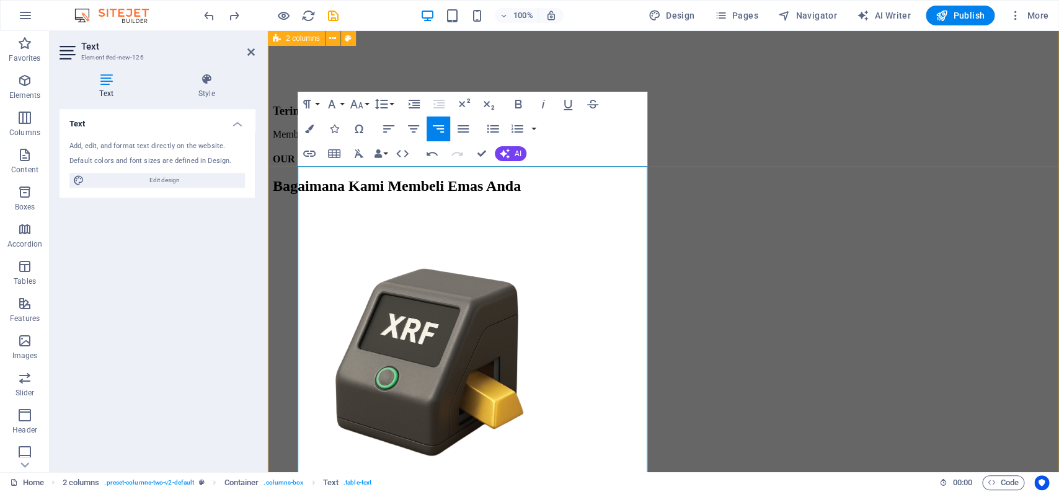
drag, startPoint x: 608, startPoint y: 230, endPoint x: 671, endPoint y: 233, distance: 63.9
drag, startPoint x: 602, startPoint y: 214, endPoint x: 669, endPoint y: 213, distance: 67.0
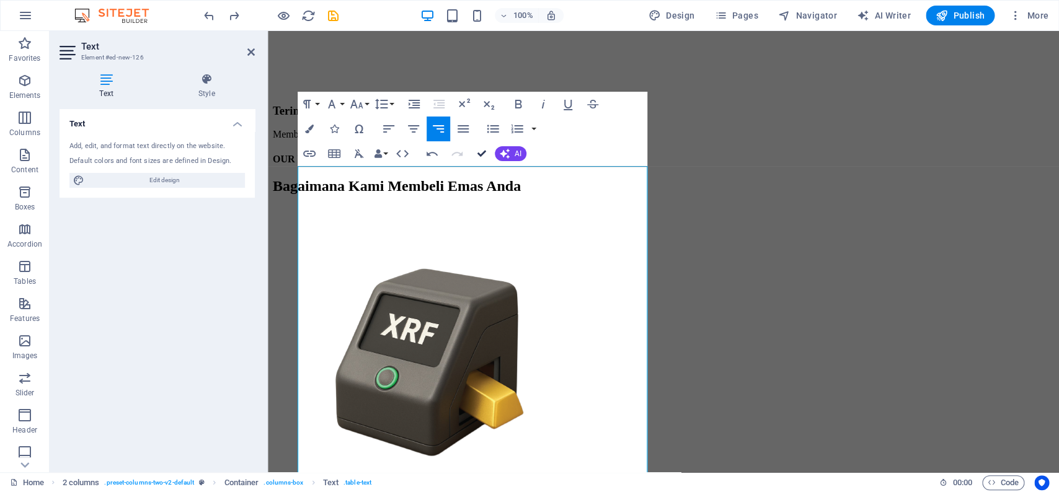
scroll to position [2067, 0]
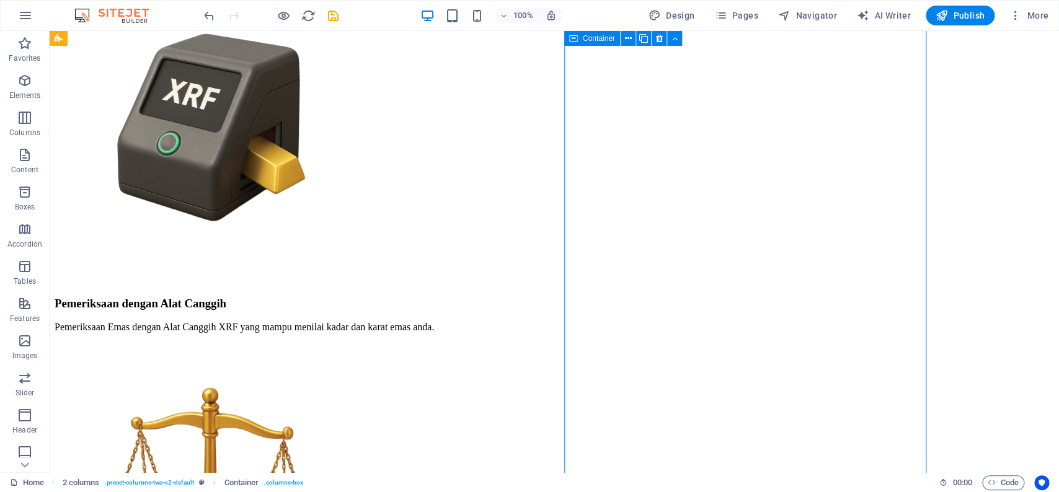
scroll to position [2180, 0]
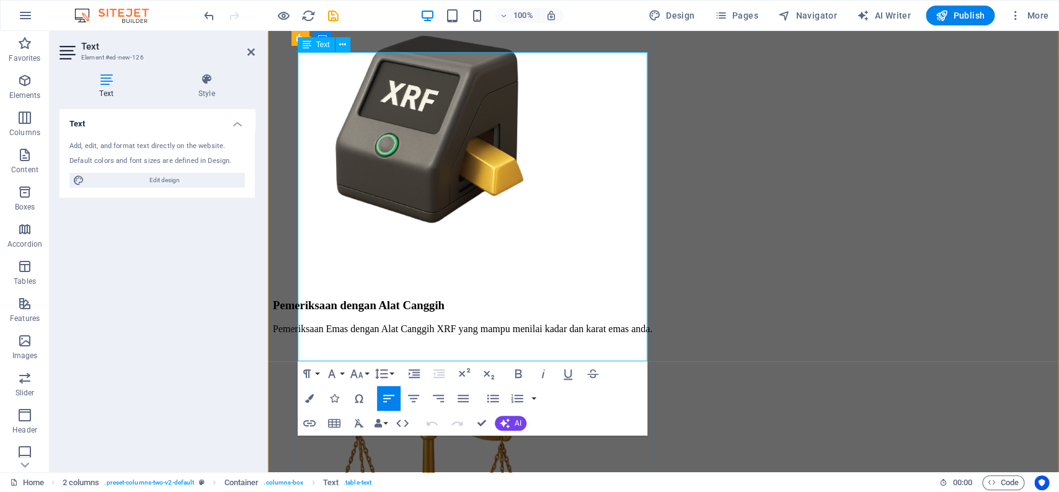
scroll to position [2060, 0]
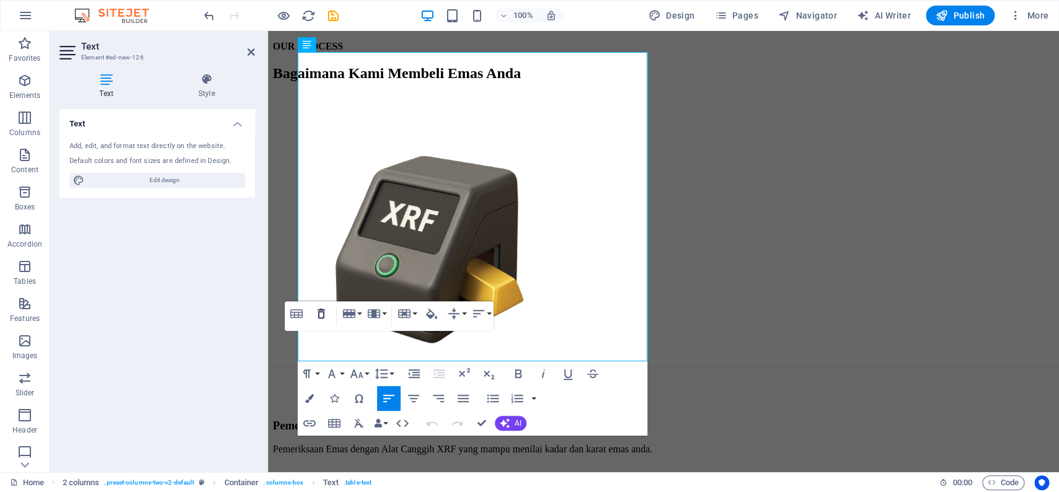
click at [324, 314] on icon "button" at bounding box center [320, 314] width 7 height 10
click at [384, 316] on button "Column" at bounding box center [377, 313] width 24 height 25
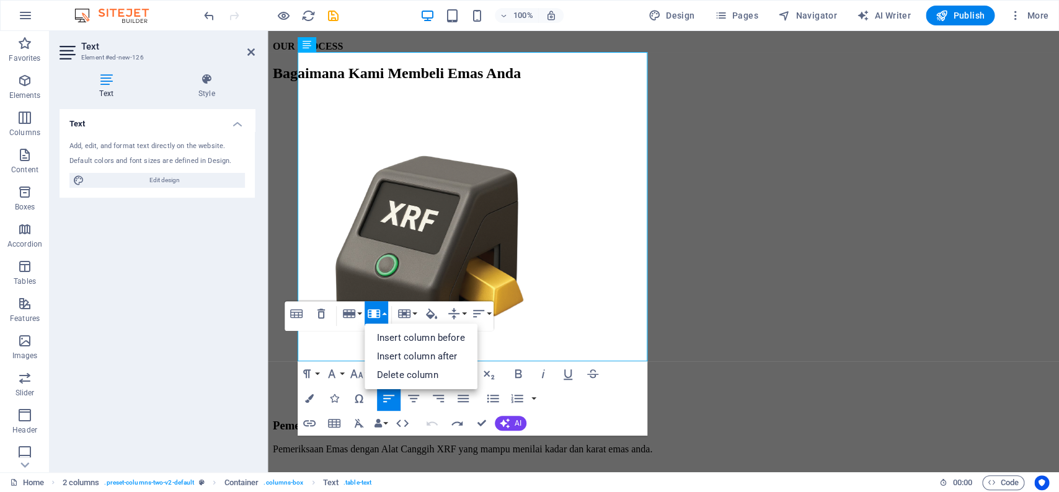
click at [384, 316] on button "Column" at bounding box center [377, 313] width 24 height 25
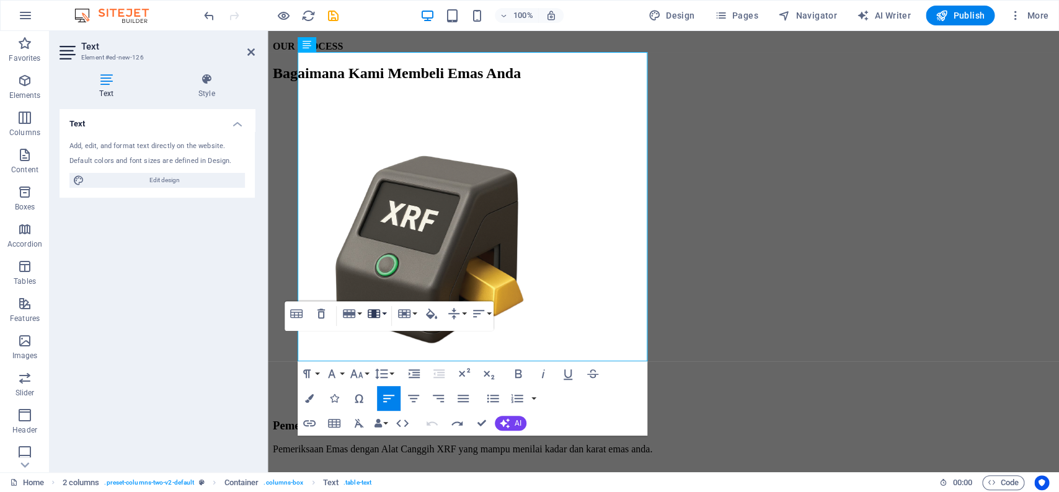
click at [385, 315] on button "Column" at bounding box center [377, 313] width 24 height 25
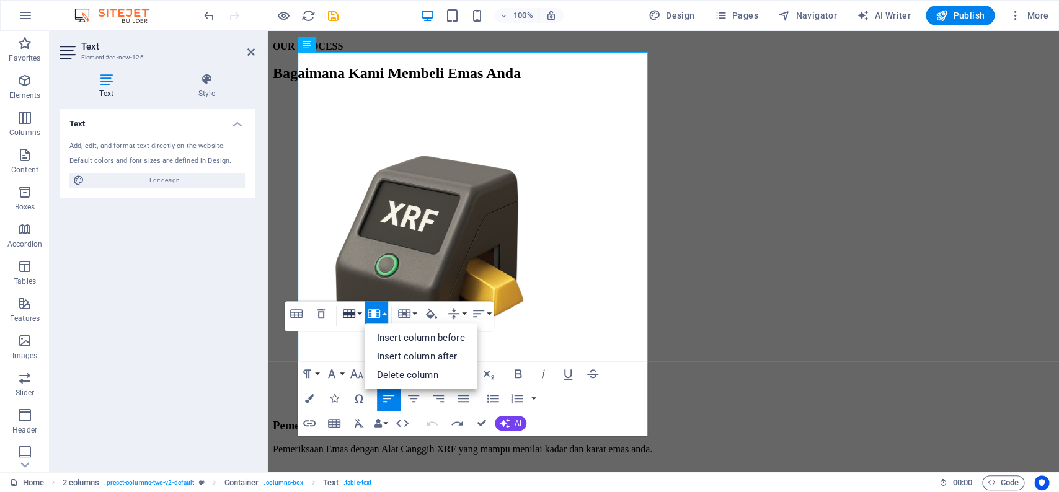
click at [358, 314] on button "Row" at bounding box center [352, 313] width 24 height 25
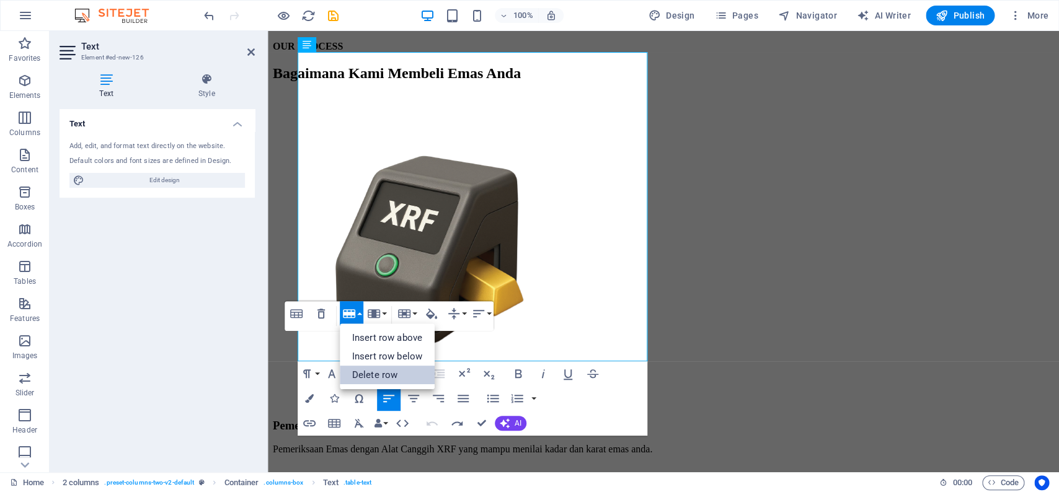
click at [365, 371] on link "Delete row" at bounding box center [387, 375] width 95 height 19
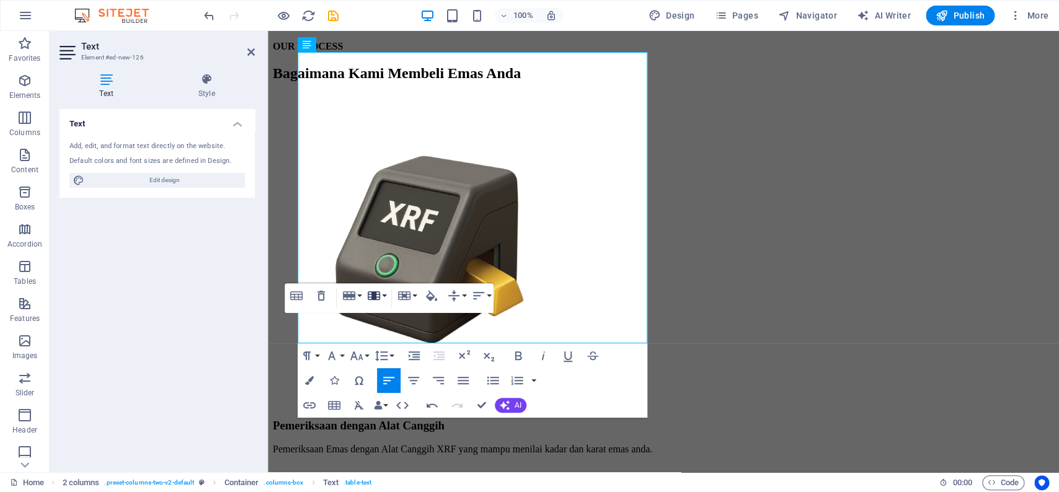
click at [378, 300] on icon "button" at bounding box center [374, 295] width 12 height 9
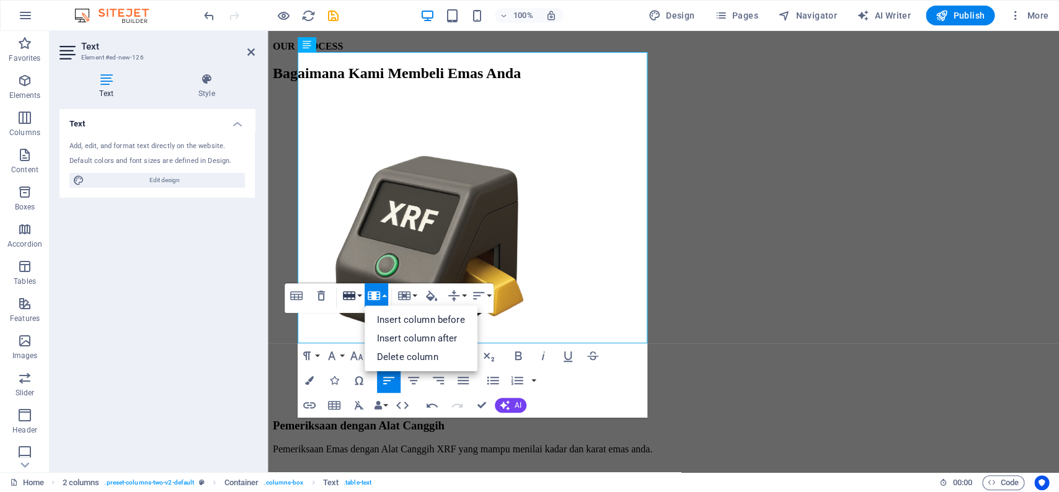
click at [355, 299] on icon "button" at bounding box center [349, 295] width 12 height 9
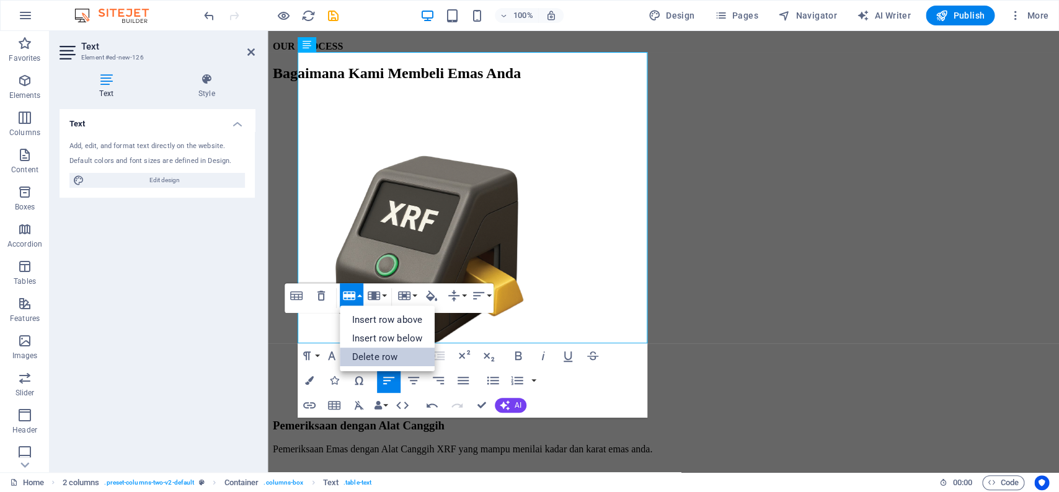
click at [372, 355] on link "Delete row" at bounding box center [387, 357] width 95 height 19
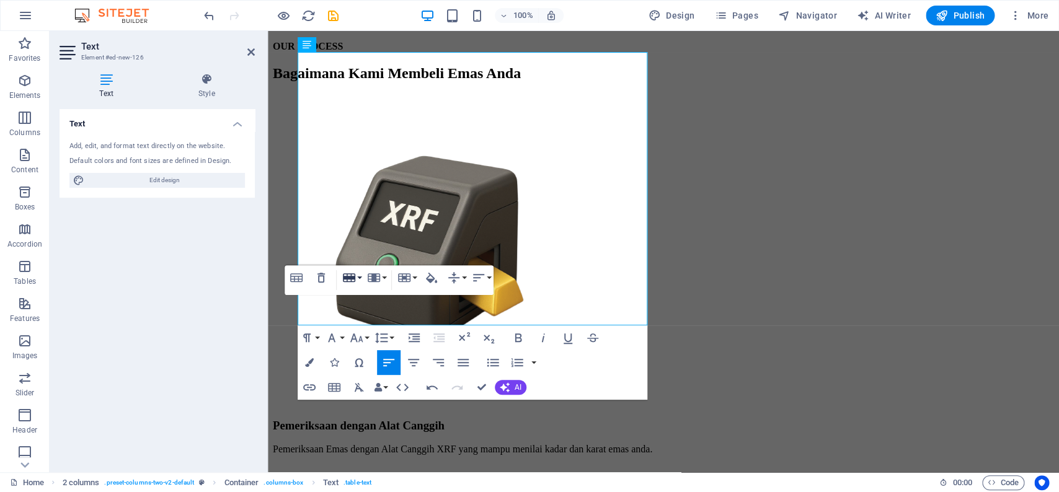
click at [357, 279] on button "Row" at bounding box center [352, 277] width 24 height 25
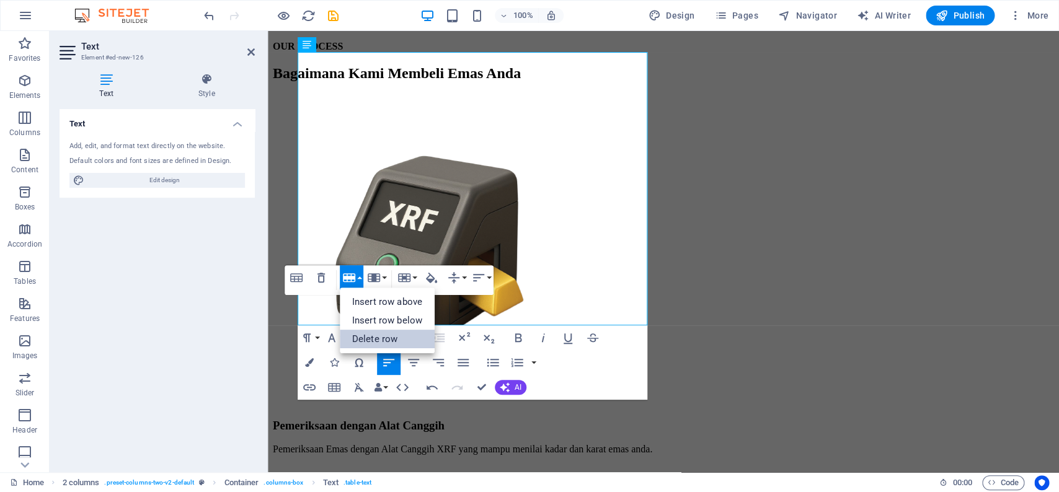
click at [371, 340] on link "Delete row" at bounding box center [387, 339] width 95 height 19
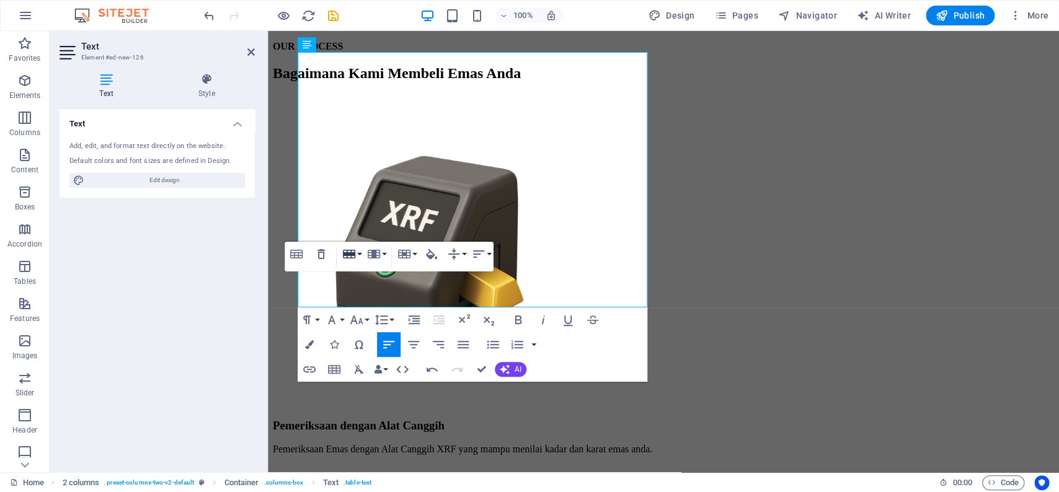
click at [356, 256] on button "Row" at bounding box center [352, 254] width 24 height 25
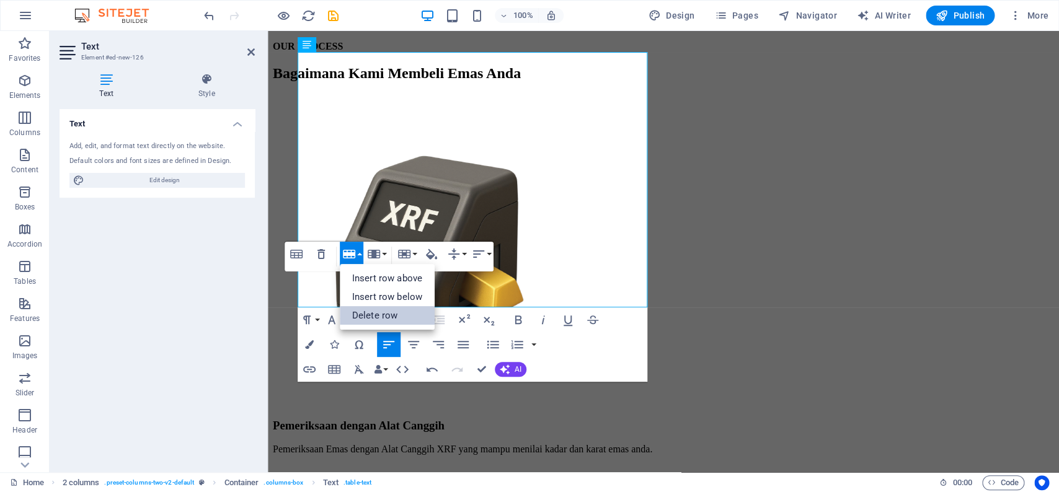
click at [366, 315] on link "Delete row" at bounding box center [387, 315] width 95 height 19
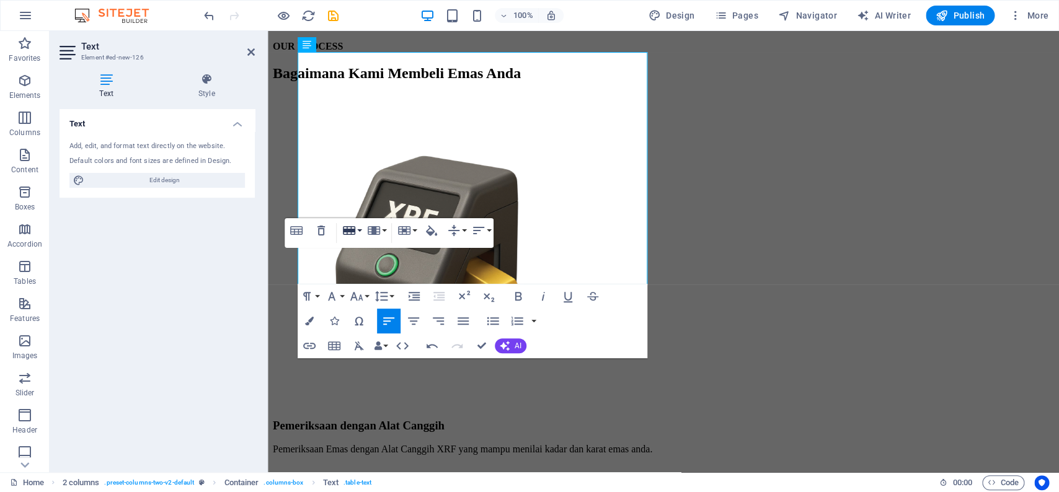
click at [356, 225] on button "Row" at bounding box center [352, 230] width 24 height 25
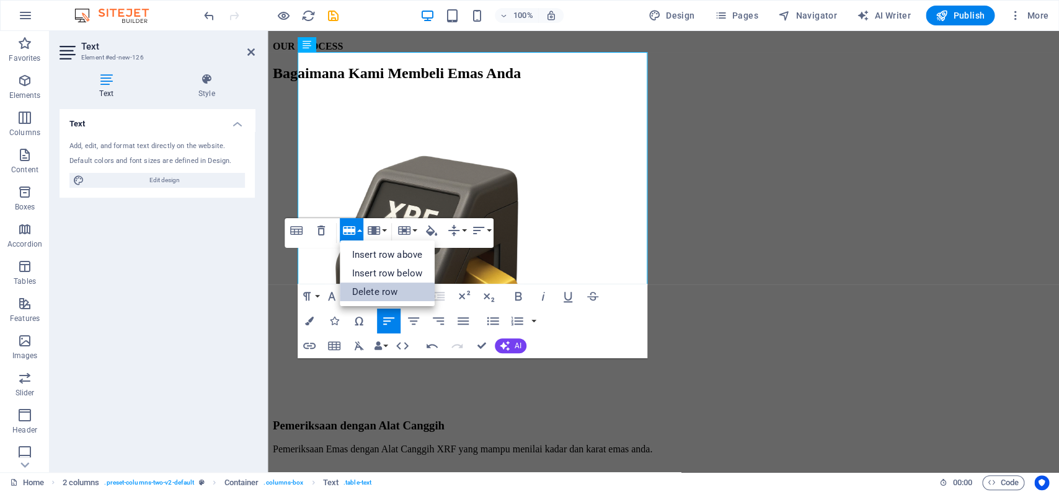
click at [361, 286] on link "Delete row" at bounding box center [387, 292] width 95 height 19
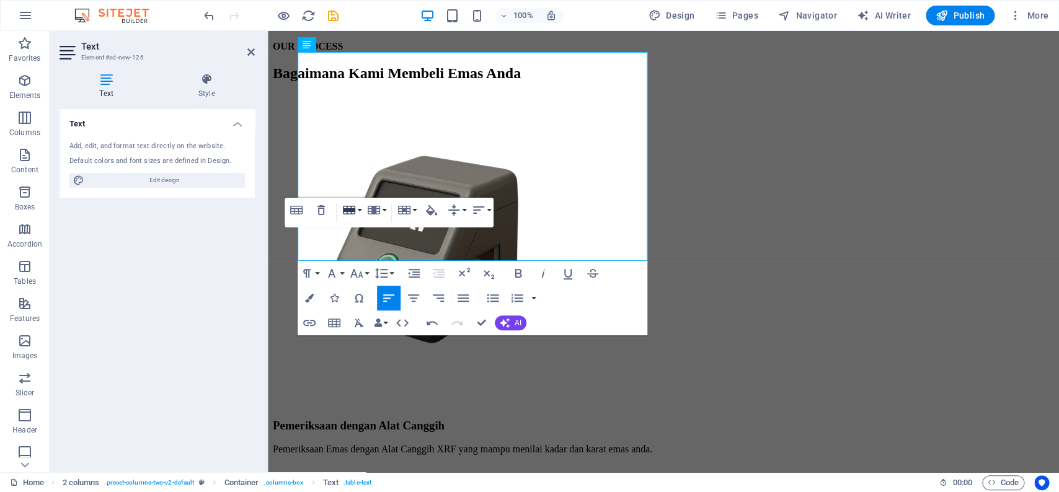
click at [359, 211] on button "Row" at bounding box center [352, 210] width 24 height 25
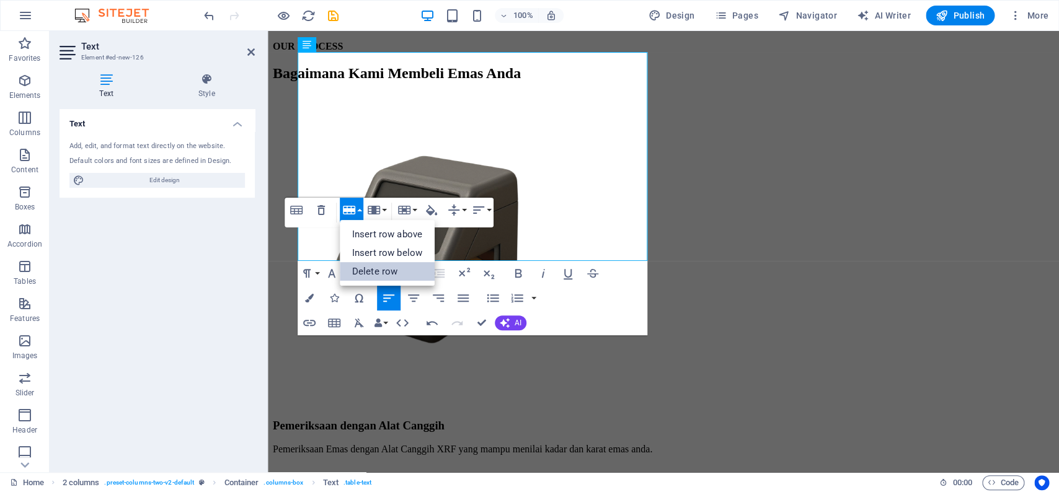
click at [358, 268] on link "Delete row" at bounding box center [387, 271] width 95 height 19
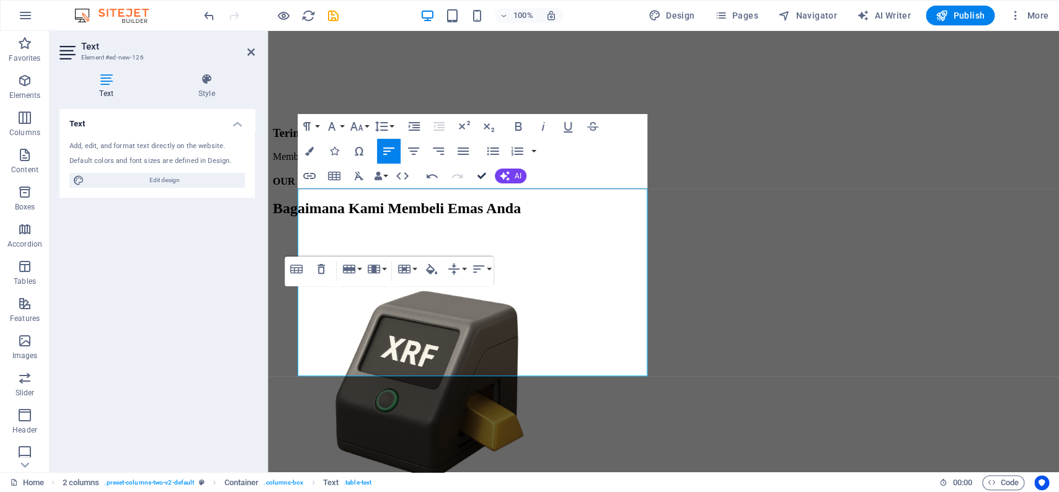
scroll to position [2045, 0]
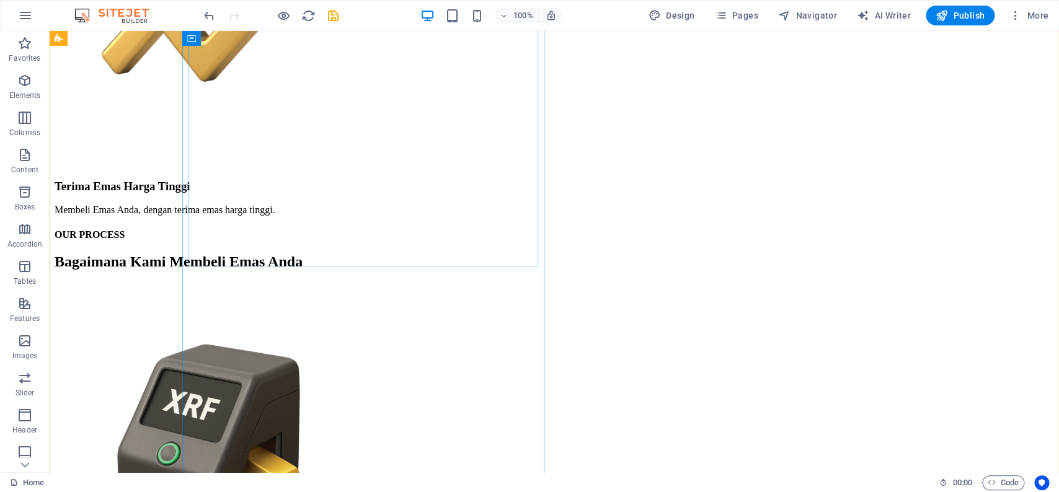
scroll to position [1872, 0]
click at [328, 15] on icon "save" at bounding box center [333, 16] width 14 height 14
click at [957, 19] on span "Publish" at bounding box center [959, 15] width 49 height 12
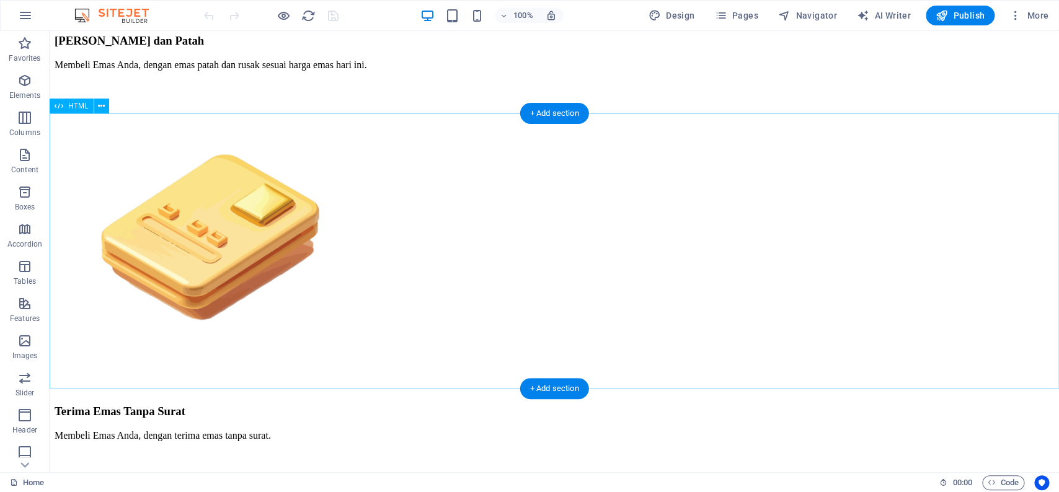
scroll to position [1273, 0]
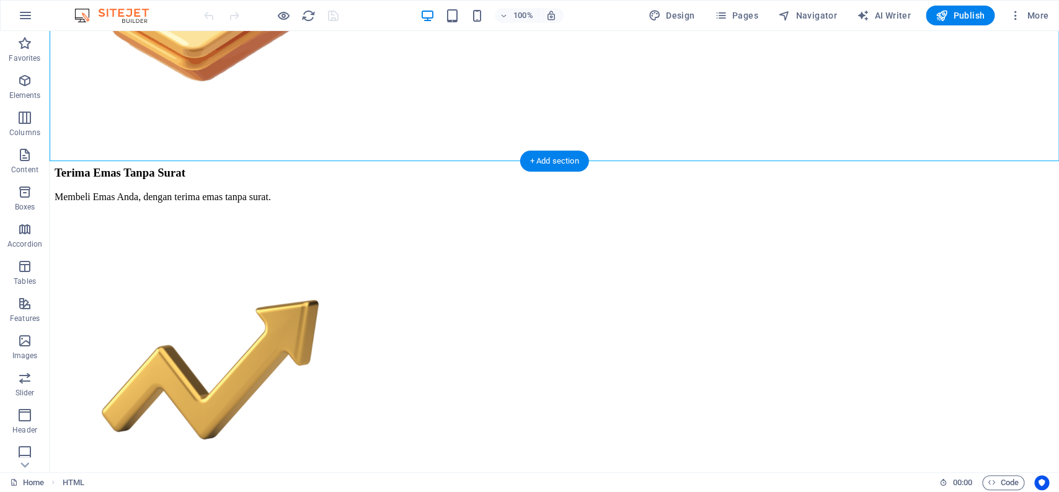
drag, startPoint x: 105, startPoint y: 149, endPoint x: 693, endPoint y: 285, distance: 603.0
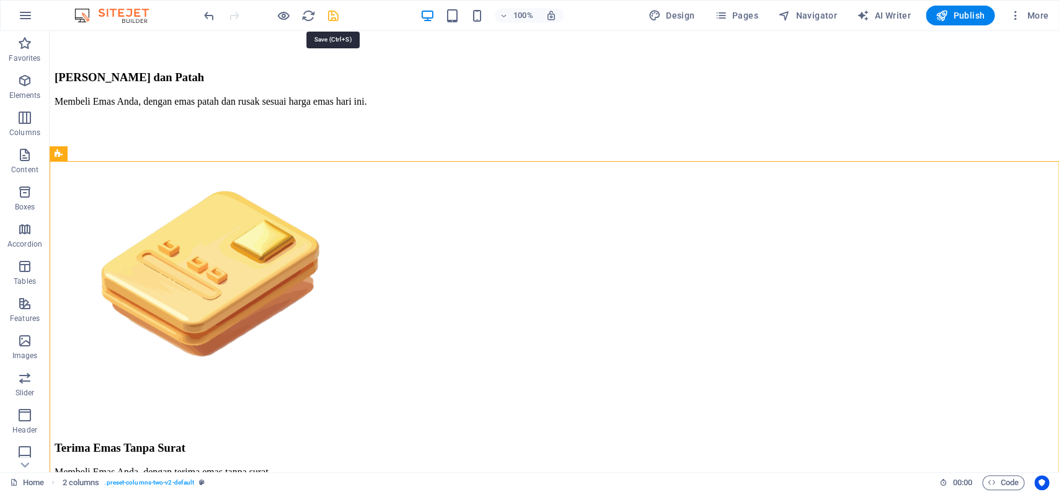
click at [334, 17] on icon "save" at bounding box center [333, 16] width 14 height 14
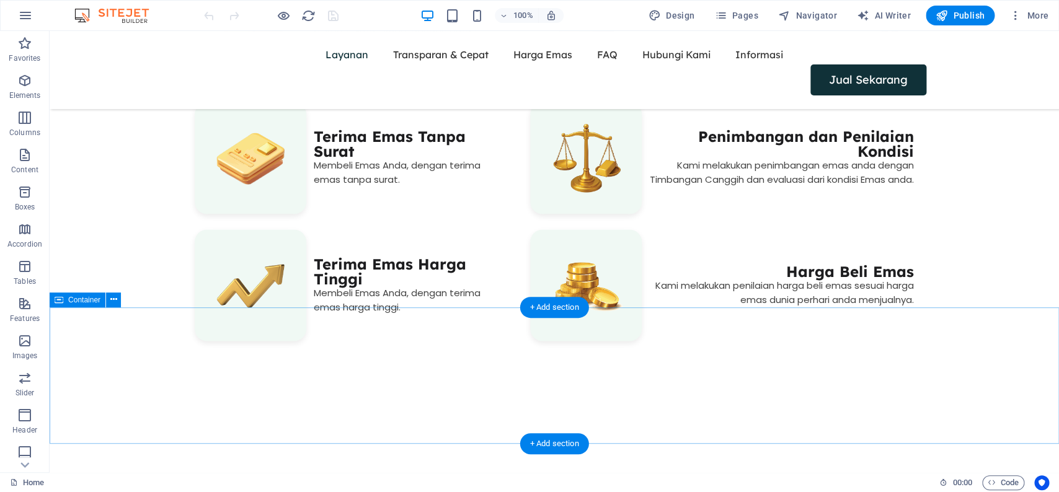
scroll to position [1057, 0]
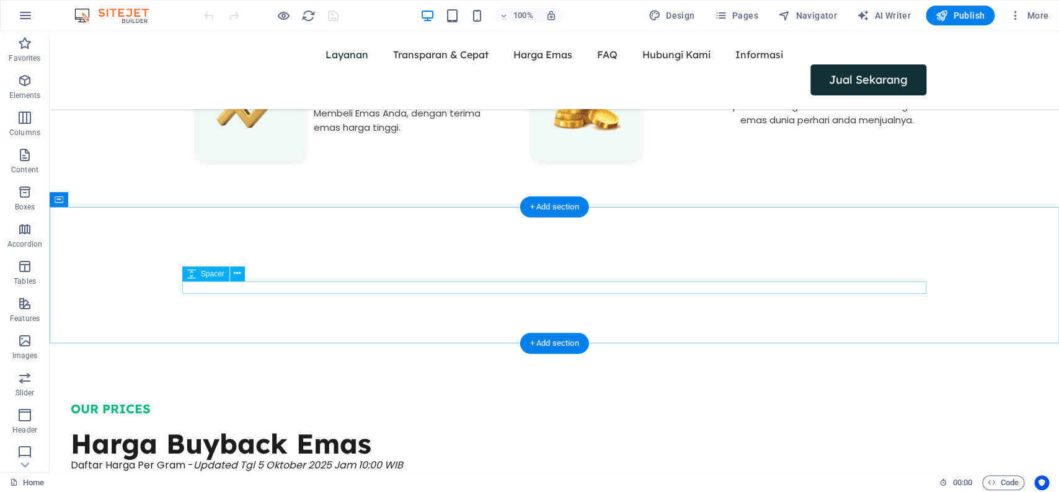
click at [462, 292] on div at bounding box center [554, 288] width 744 height 12
click at [430, 340] on div at bounding box center [554, 276] width 1009 height 136
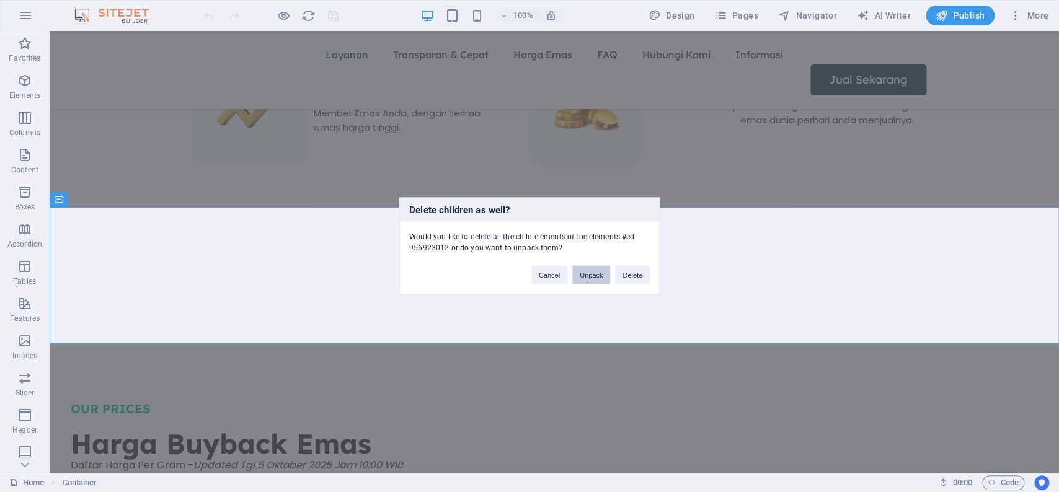
click at [598, 278] on button "Unpack" at bounding box center [591, 275] width 38 height 19
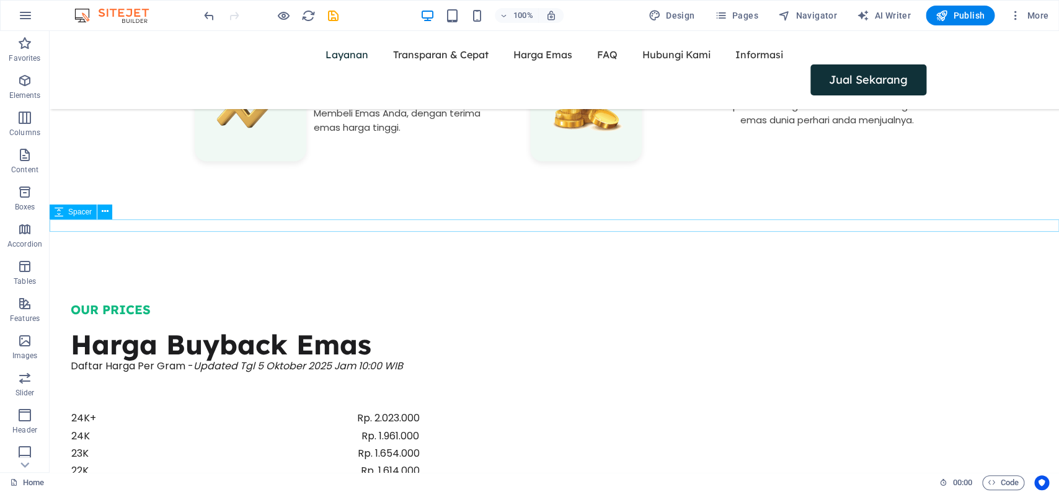
click at [471, 226] on div at bounding box center [554, 226] width 1009 height 12
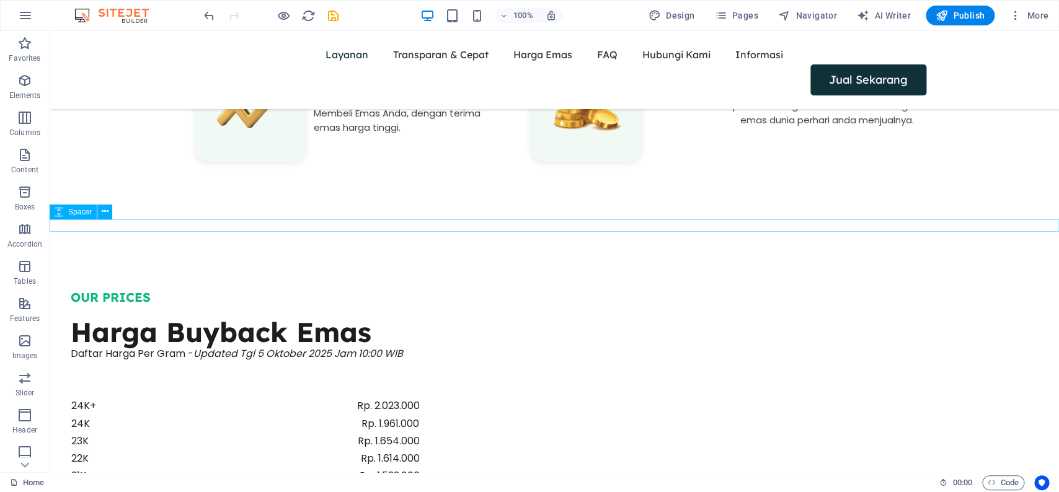
click at [459, 224] on div at bounding box center [554, 226] width 1009 height 12
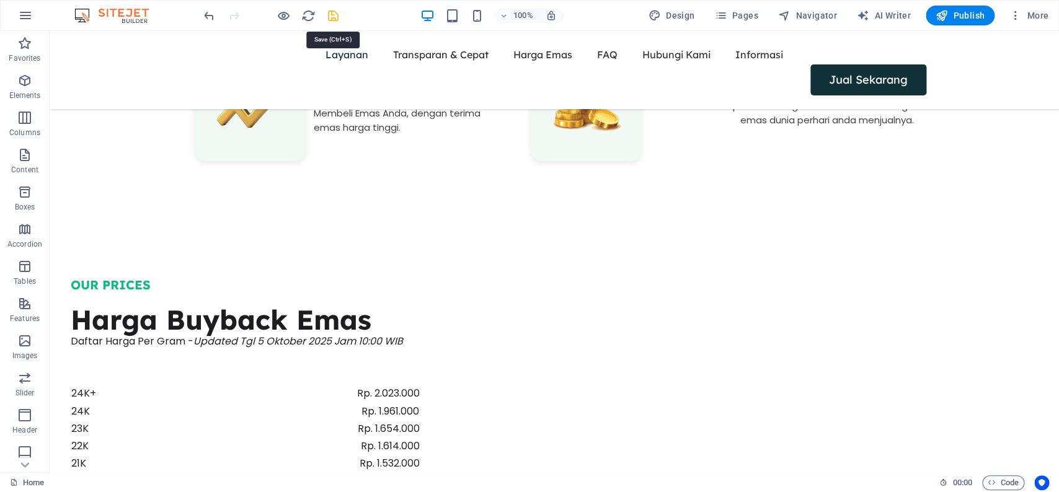
click at [332, 20] on icon "save" at bounding box center [333, 16] width 14 height 14
click at [950, 20] on span "Publish" at bounding box center [959, 15] width 49 height 12
